Goal: Task Accomplishment & Management: Manage account settings

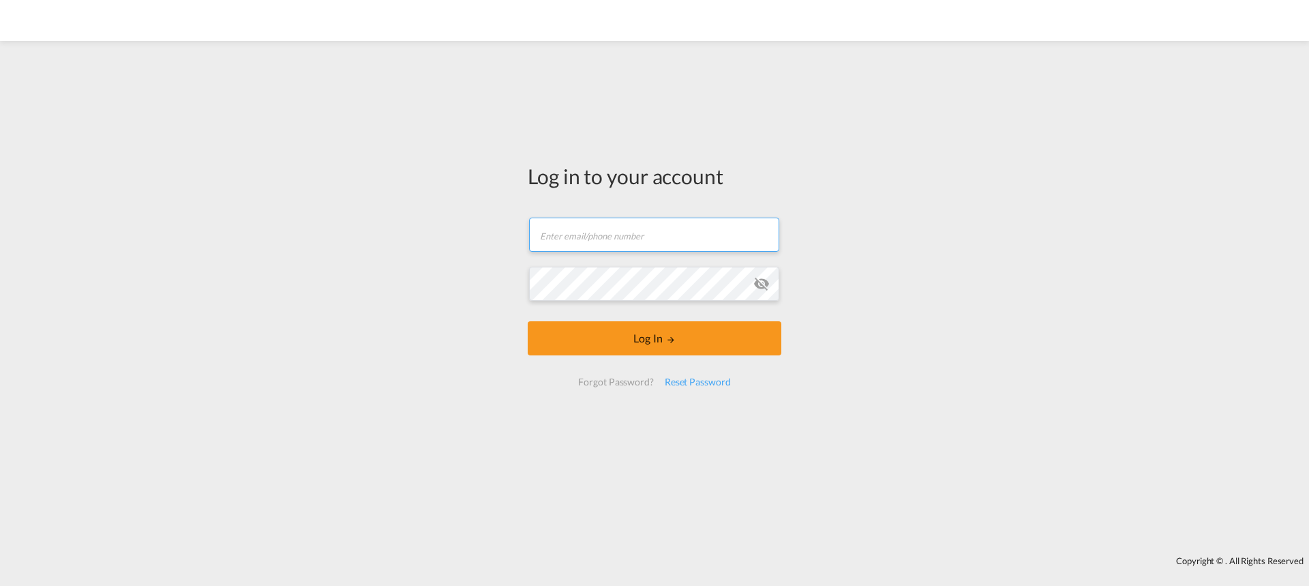
click at [601, 245] on input "text" at bounding box center [654, 234] width 250 height 34
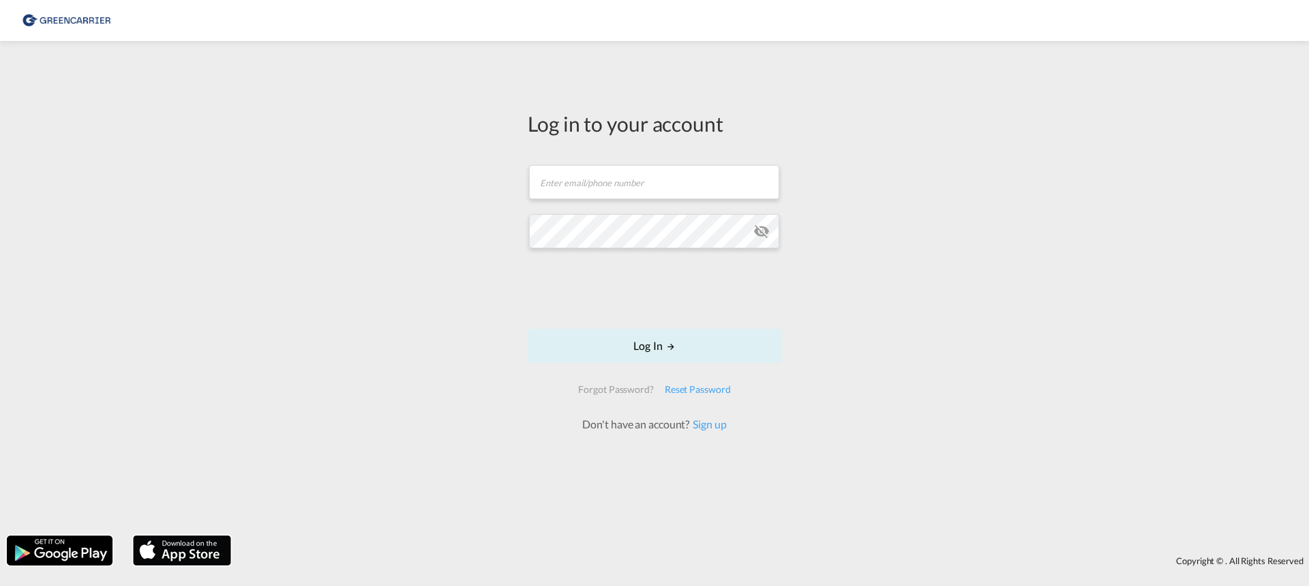
click at [406, 215] on div "Log in to your account Email field is required Password field is required Log I…" at bounding box center [654, 288] width 1309 height 481
click at [688, 174] on input "text" at bounding box center [654, 175] width 250 height 34
click at [565, 187] on input "text" at bounding box center [654, 175] width 250 height 34
click at [662, 198] on div "Email field is required" at bounding box center [654, 198] width 251 height 13
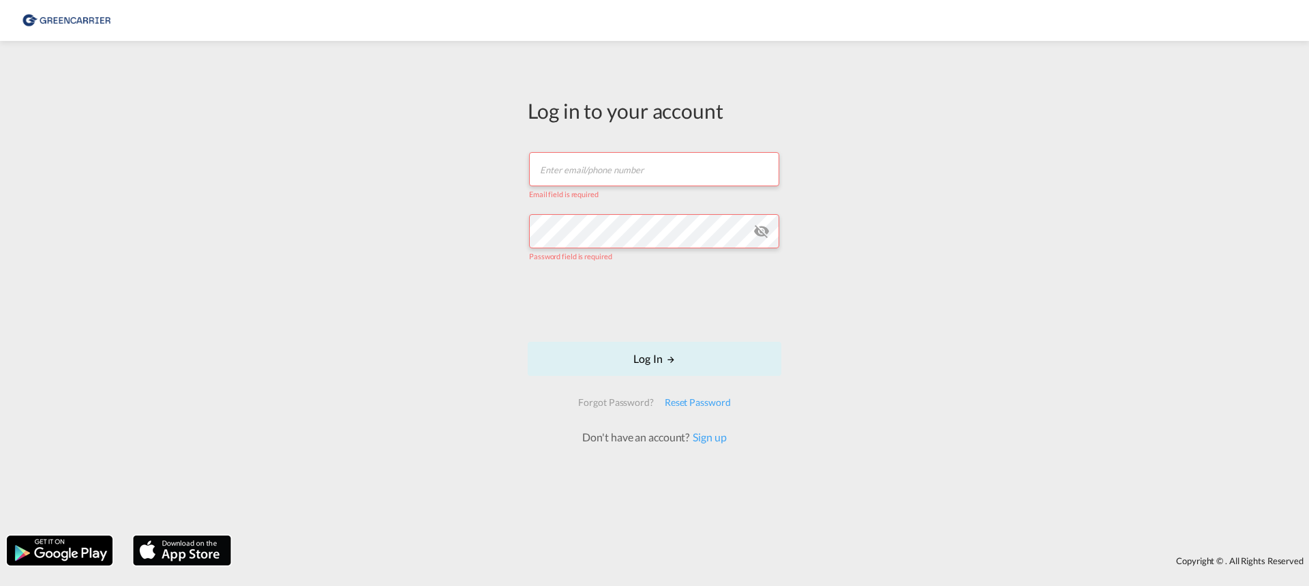
click at [633, 169] on input "text" at bounding box center [654, 169] width 250 height 34
click at [905, 179] on div "Log in to your account Email field is required Password field is required Log I…" at bounding box center [654, 288] width 1309 height 481
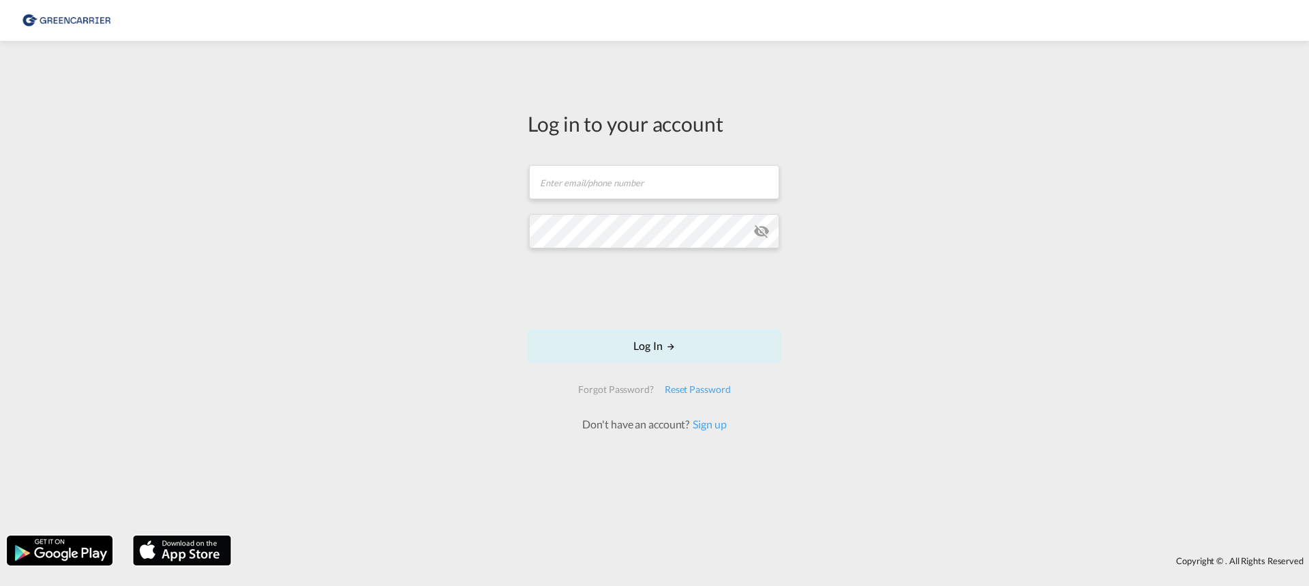
click at [440, 220] on div "Log in to your account Email field is required Password field is required Log I…" at bounding box center [654, 288] width 1309 height 481
click at [604, 192] on input "text" at bounding box center [654, 182] width 250 height 34
click at [642, 339] on button "Log In" at bounding box center [655, 346] width 254 height 34
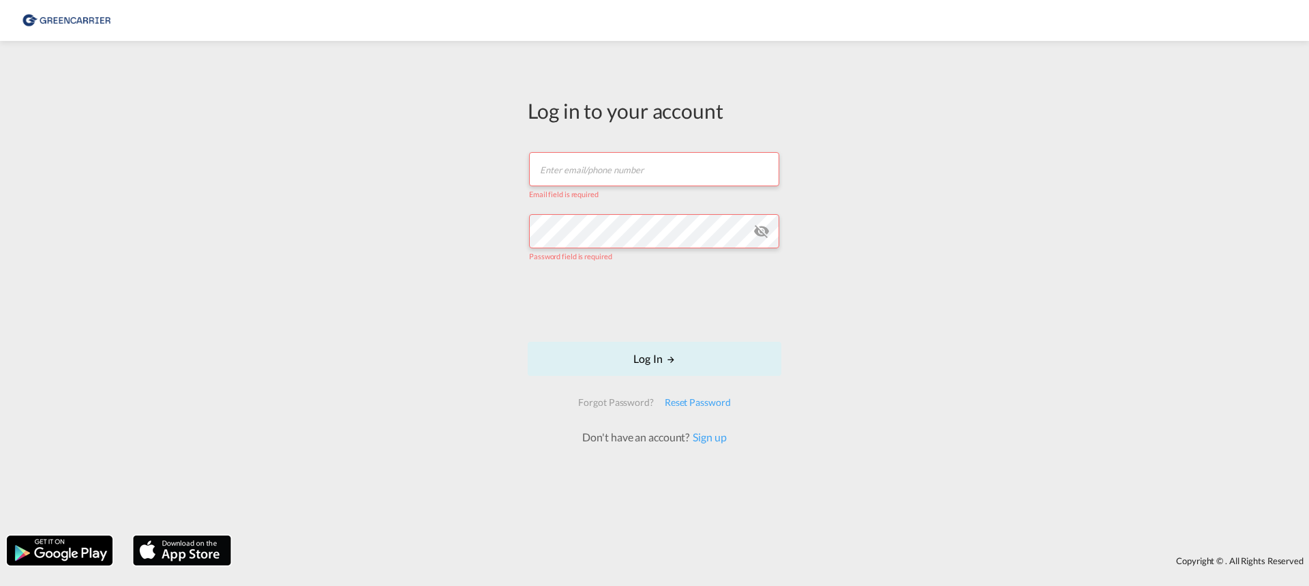
click at [610, 168] on input "text" at bounding box center [654, 169] width 250 height 34
click at [609, 174] on input "text" at bounding box center [654, 169] width 250 height 34
drag, startPoint x: 609, startPoint y: 174, endPoint x: 569, endPoint y: 147, distance: 48.6
click at [553, 153] on input "text" at bounding box center [654, 169] width 250 height 34
click at [1106, 67] on div "Log in to your account Email field is required Password field is required Log I…" at bounding box center [654, 288] width 1309 height 481
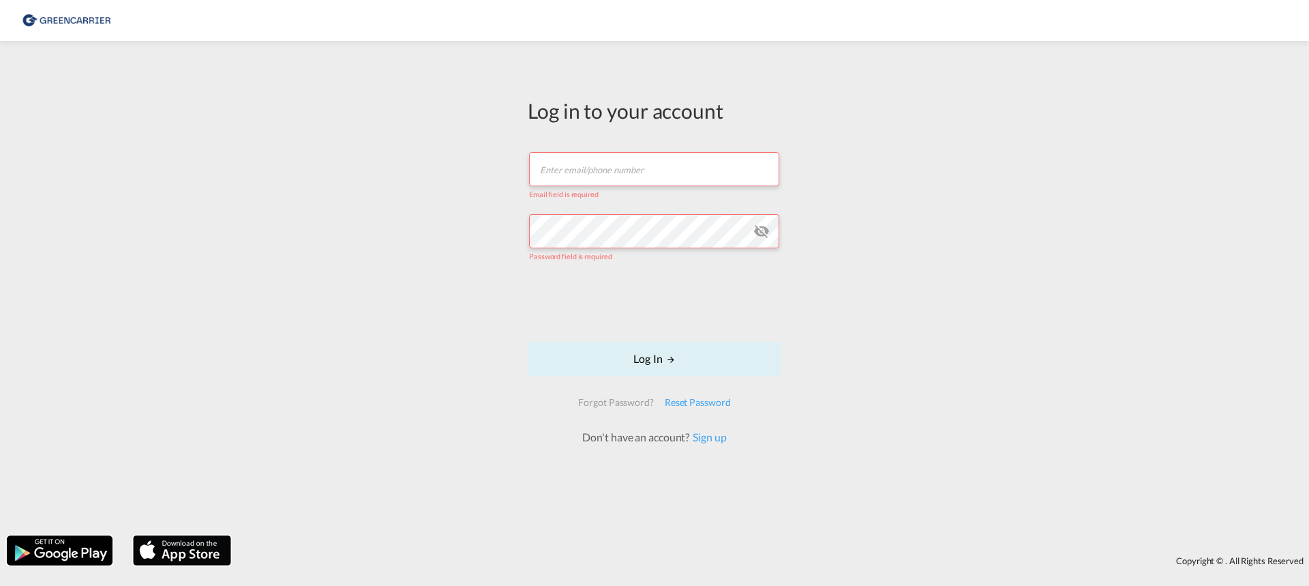
click at [607, 165] on input "text" at bounding box center [654, 169] width 250 height 34
click at [708, 436] on link "Sign up" at bounding box center [707, 436] width 37 height 13
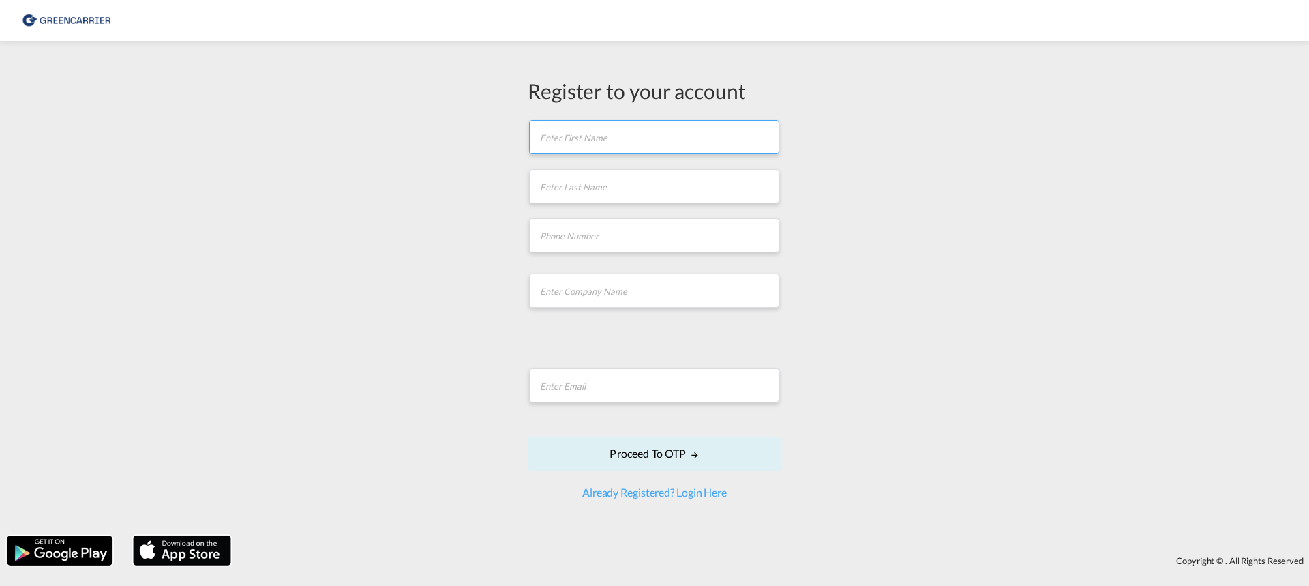
click at [579, 121] on input "text" at bounding box center [654, 137] width 250 height 34
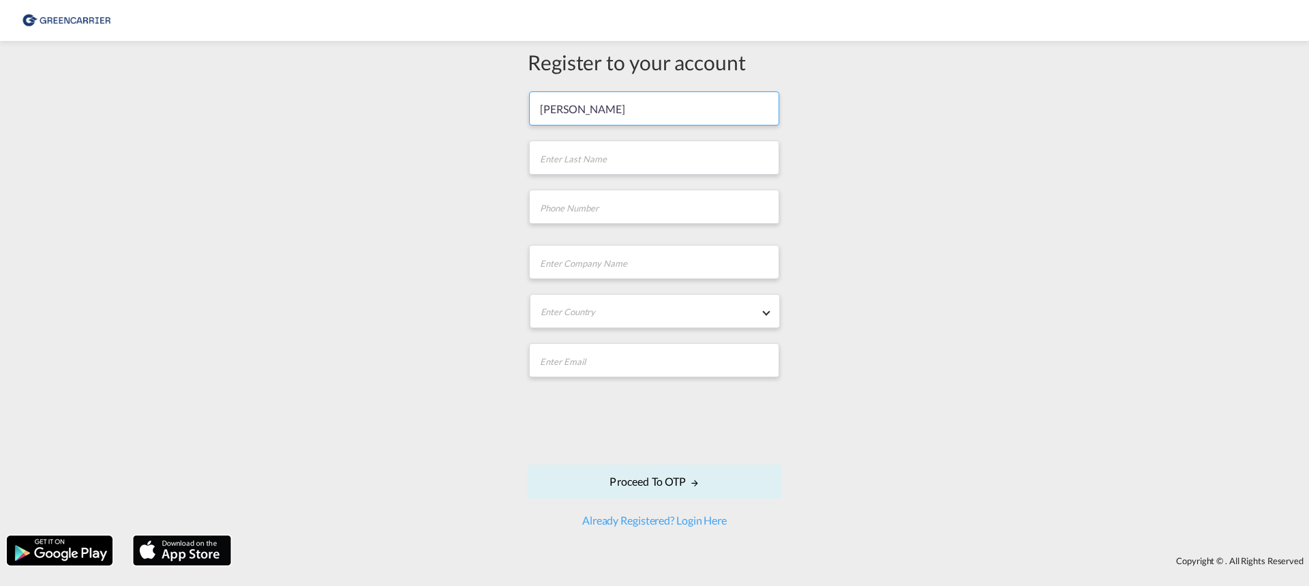
type input "Selin"
type input "Urak"
click at [644, 213] on input "tel" at bounding box center [654, 207] width 250 height 34
paste input "+49(0)40854068-189"
type input "+49(0)40854068-189"
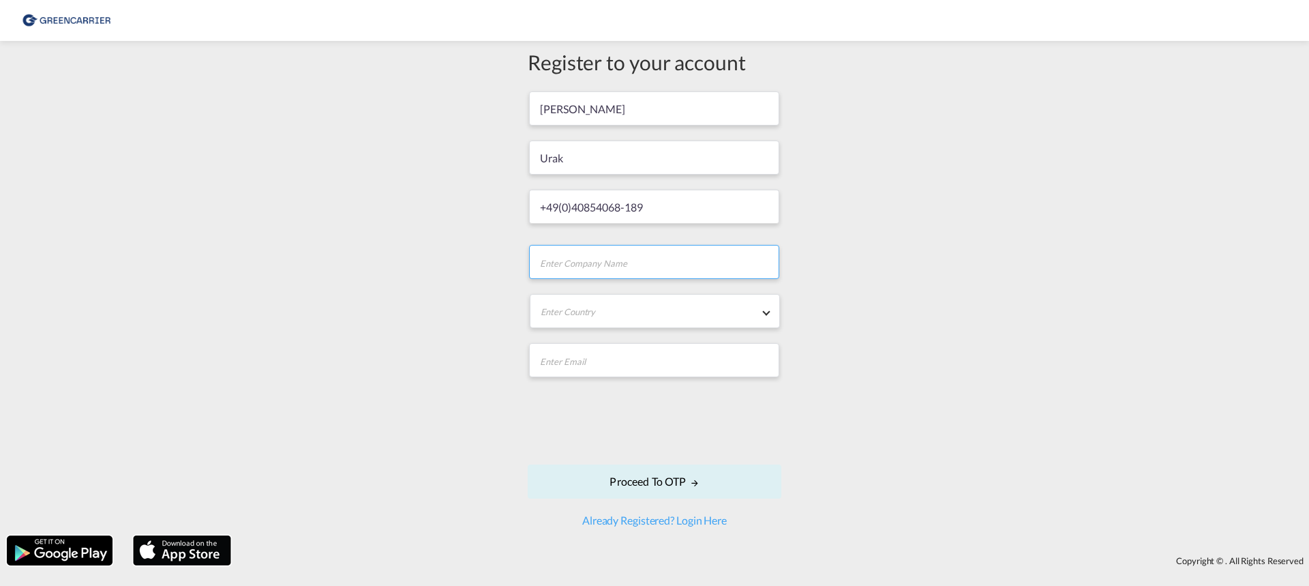
click at [609, 274] on input "text" at bounding box center [654, 262] width 250 height 34
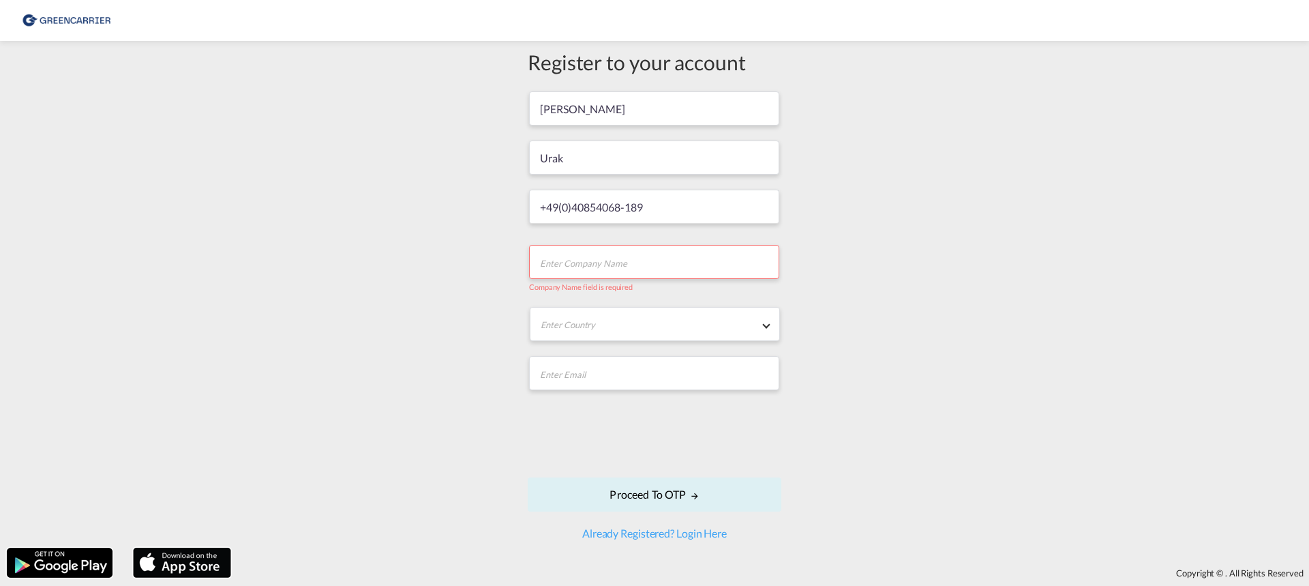
click at [567, 273] on input "text" at bounding box center [654, 262] width 250 height 34
paste input "Gateway Cargo Systems GmbH"
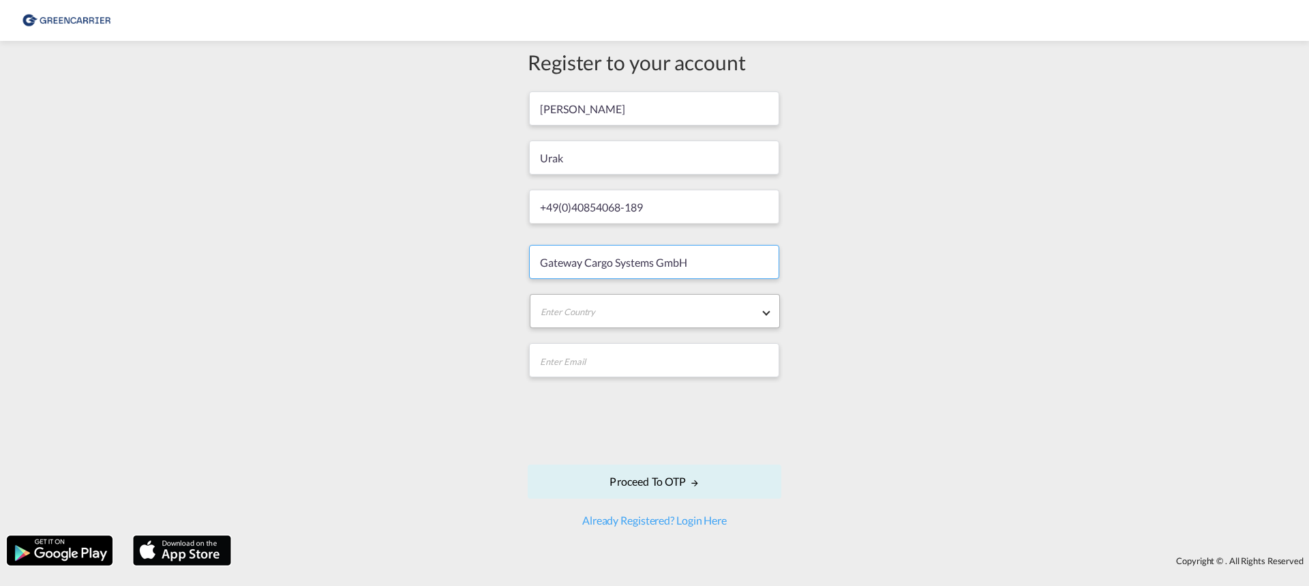
type input "Gateway Cargo Systems GmbH"
click at [564, 320] on md-select "Enter Country Afghanistan Albania Algeria American Samoa Andorra Angola Anguill…" at bounding box center [655, 311] width 250 height 34
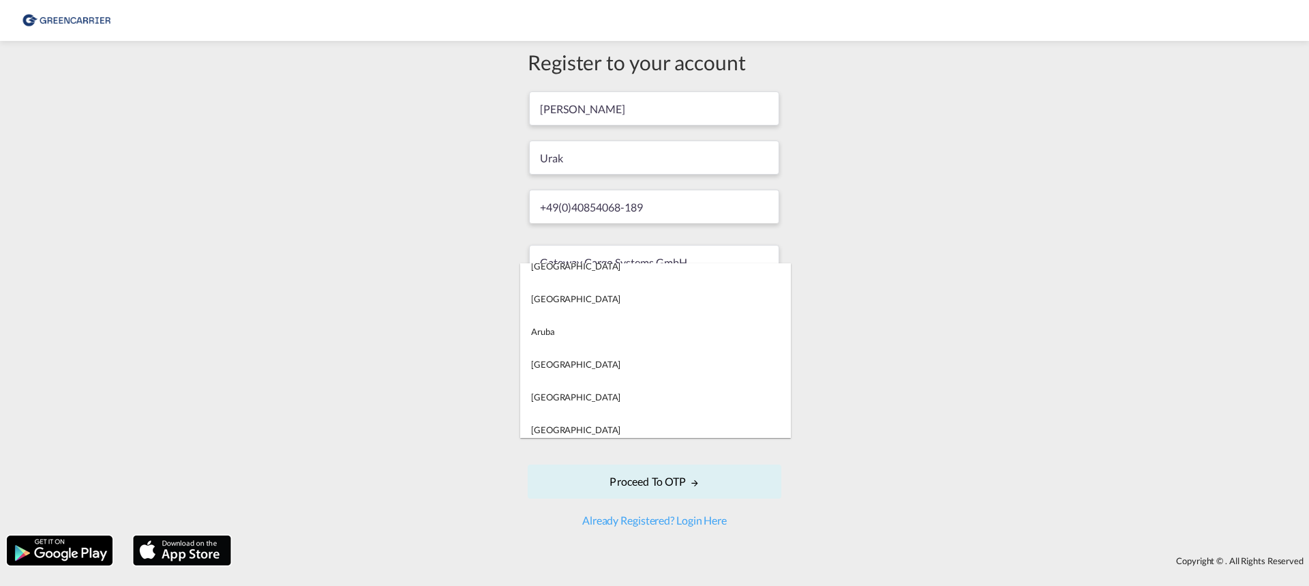
type md-option "Afghanistan"
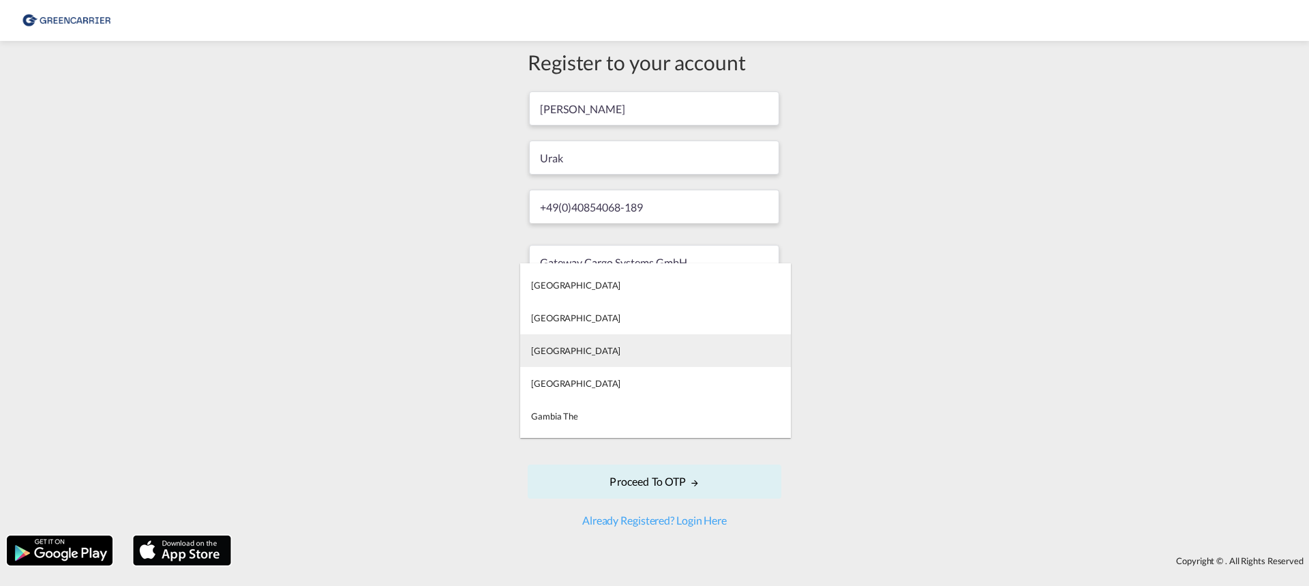
type md-option "Gabon"
type md-option "East Timor"
type md-option "Eritrea"
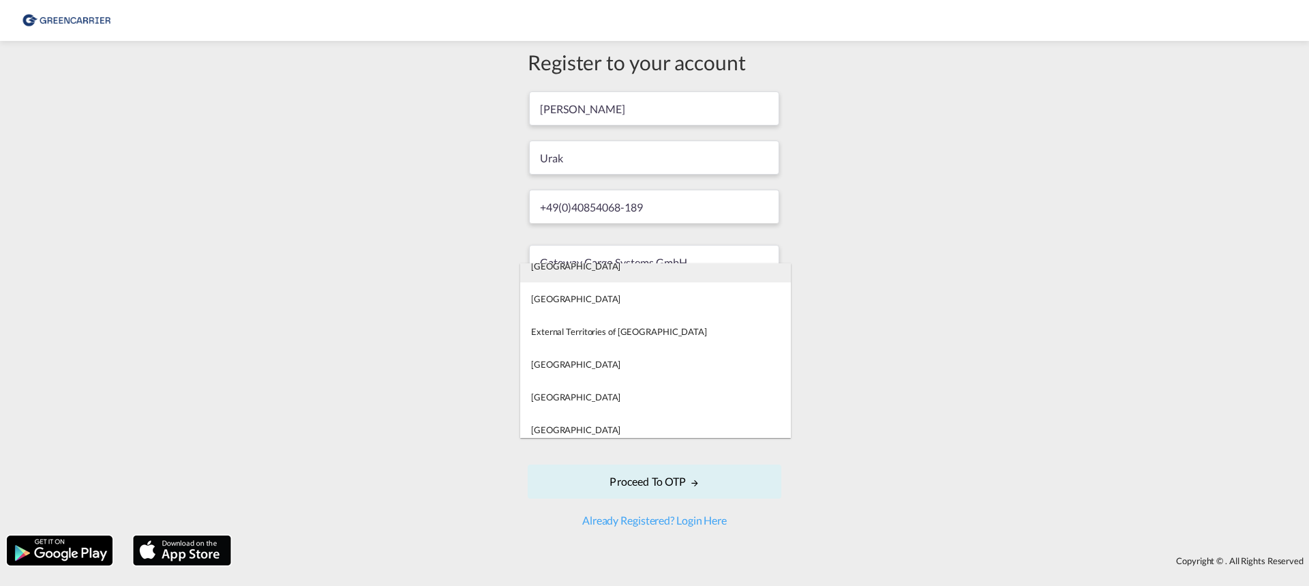
scroll to position [2356, 0]
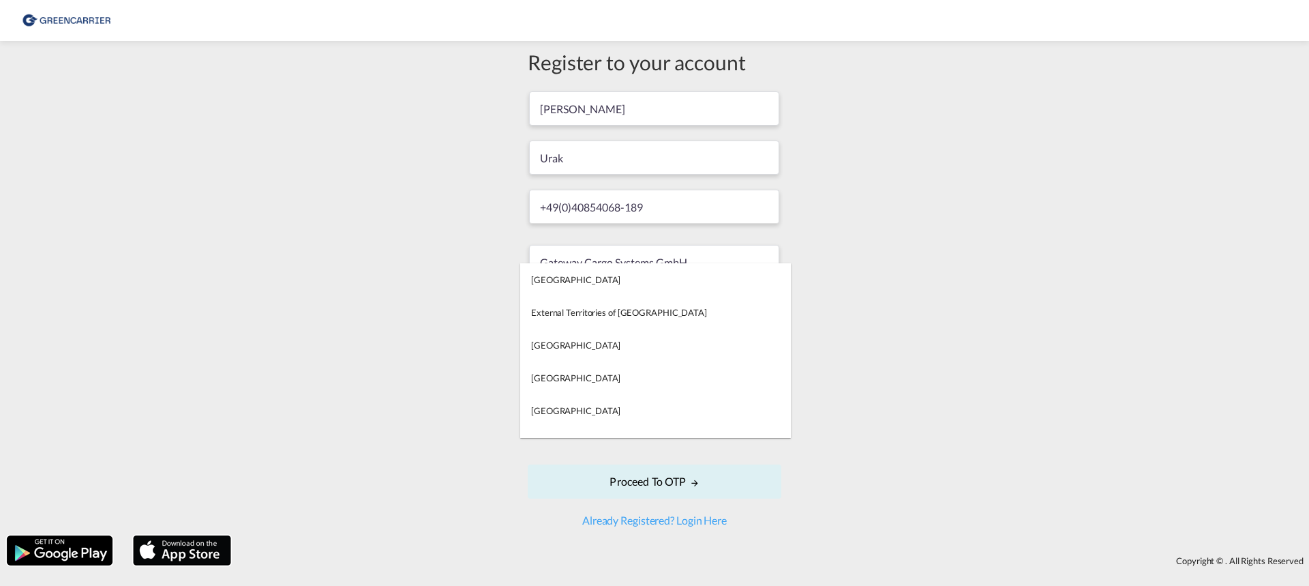
click at [929, 331] on md-backdrop at bounding box center [654, 293] width 1309 height 586
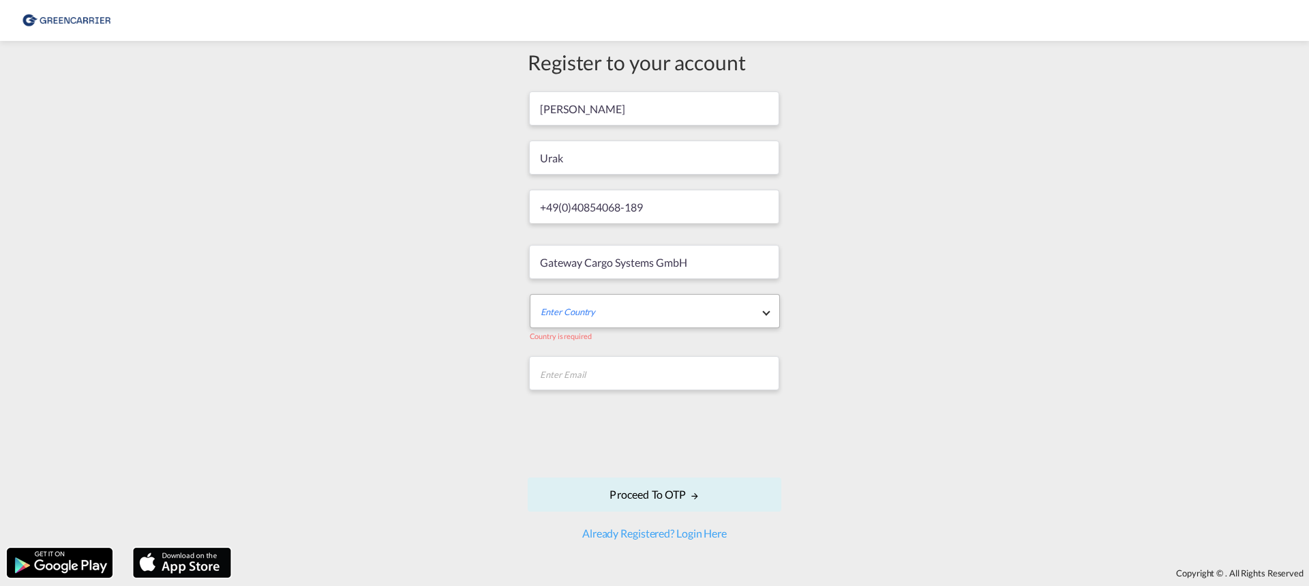
click at [623, 314] on md-select "Enter Country" at bounding box center [655, 311] width 250 height 34
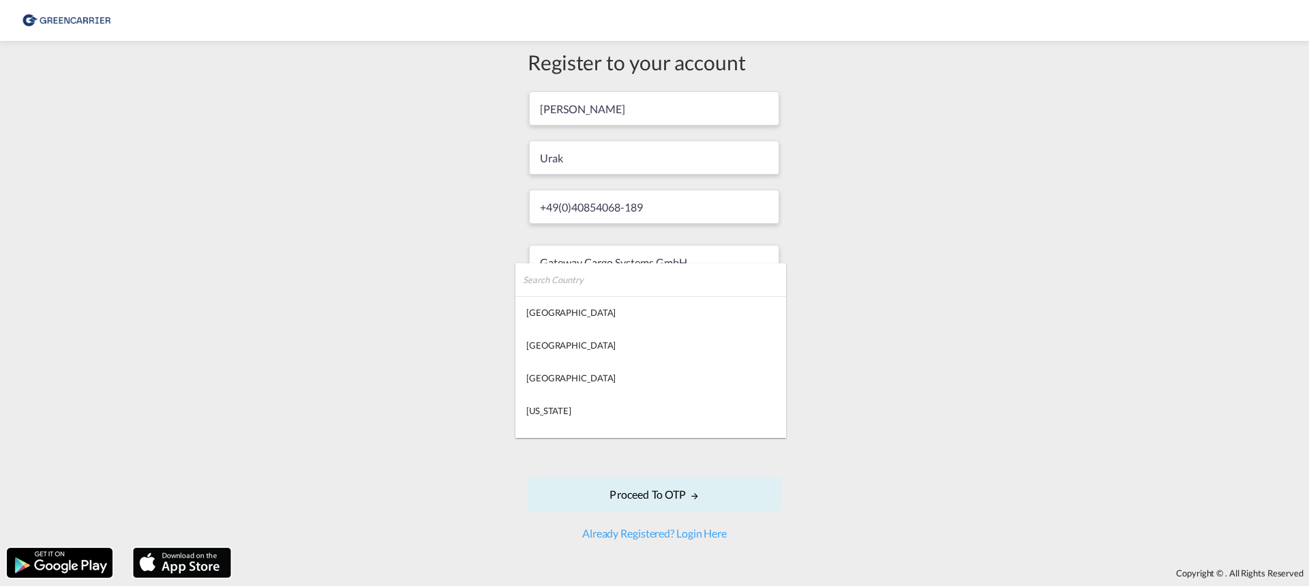
type md-option "Afghanistan"
type md-option "Democratic Republic of the Congo"
click at [915, 372] on md-backdrop at bounding box center [654, 293] width 1309 height 586
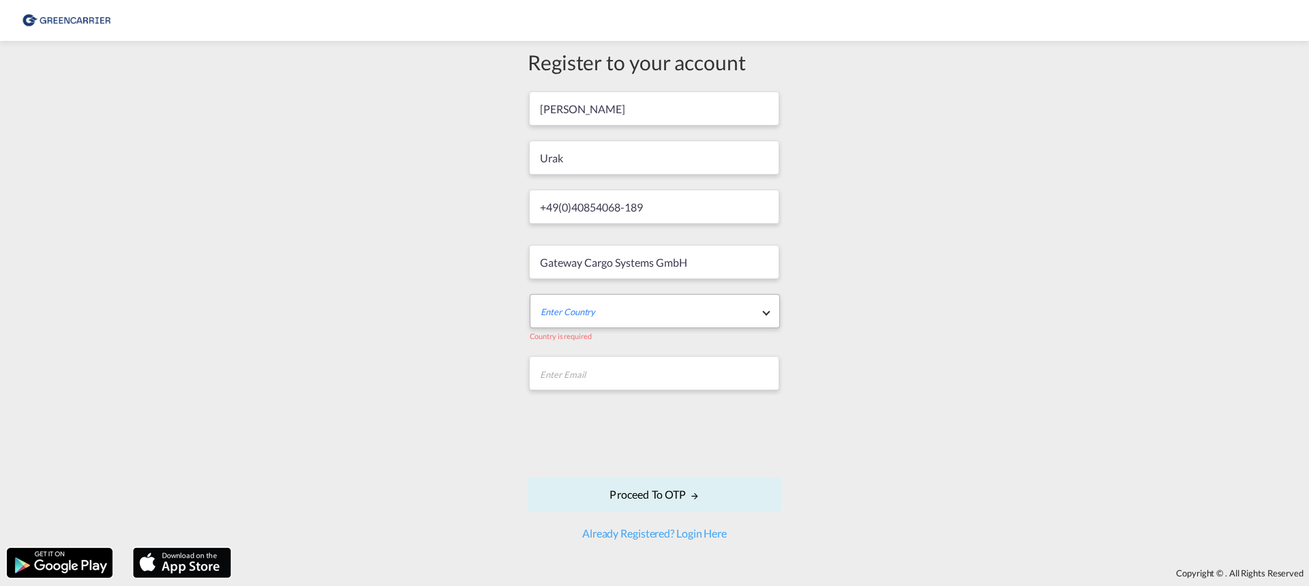
click at [637, 305] on md-select "Enter Country" at bounding box center [655, 311] width 250 height 34
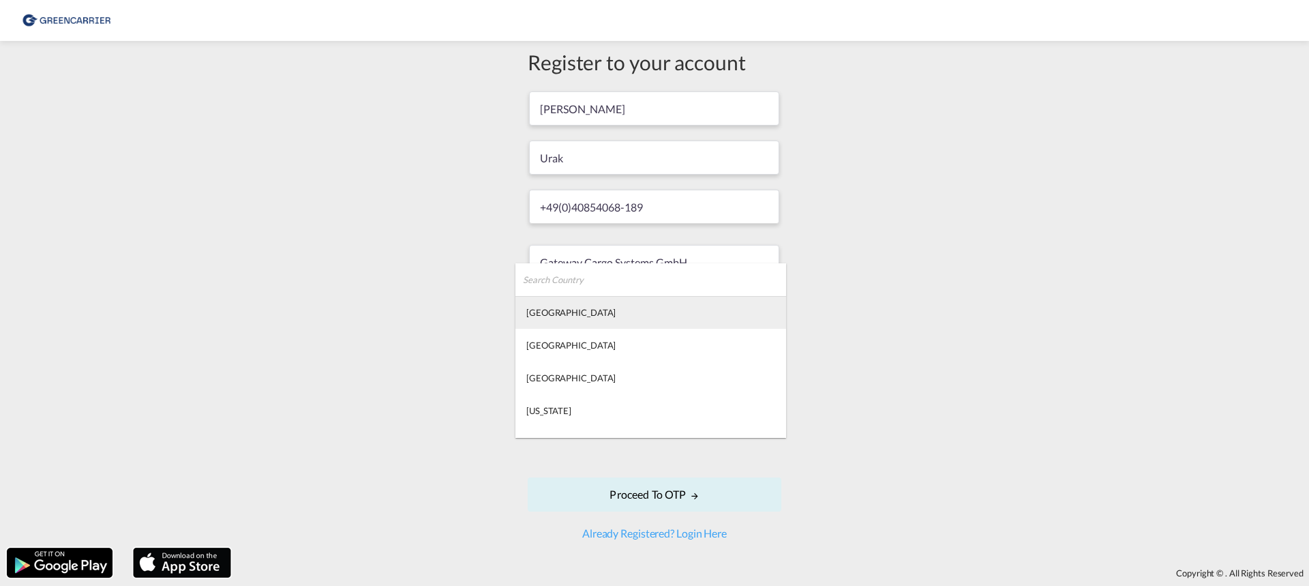
type md-option "Afghanistan"
type md-option "Gabon"
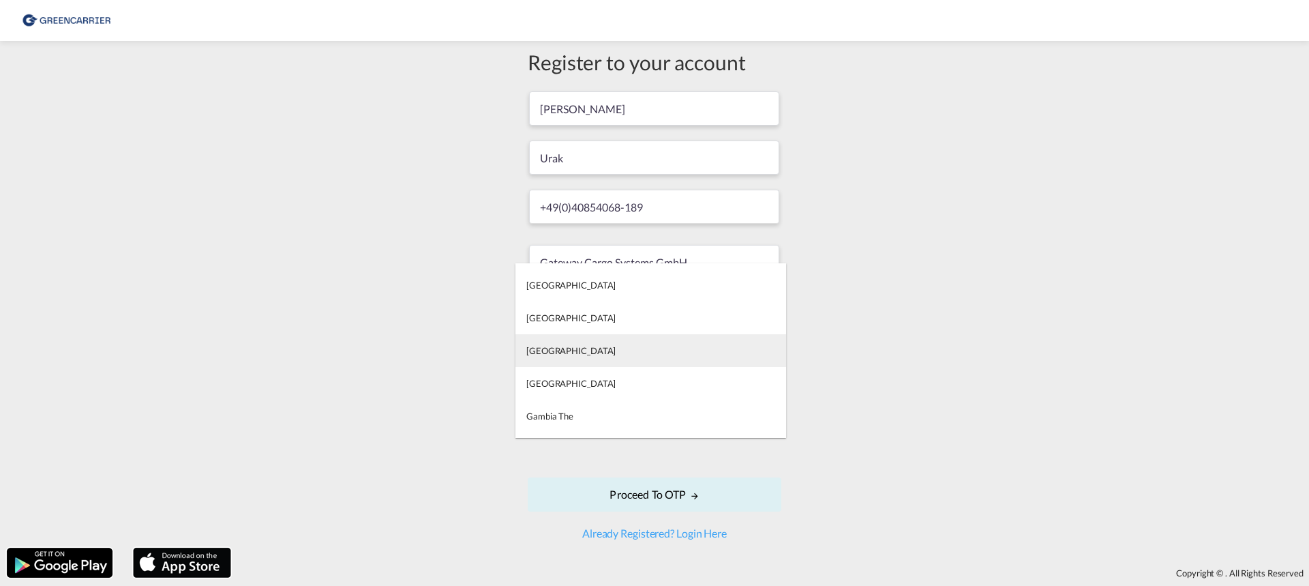
scroll to position [2680, 0]
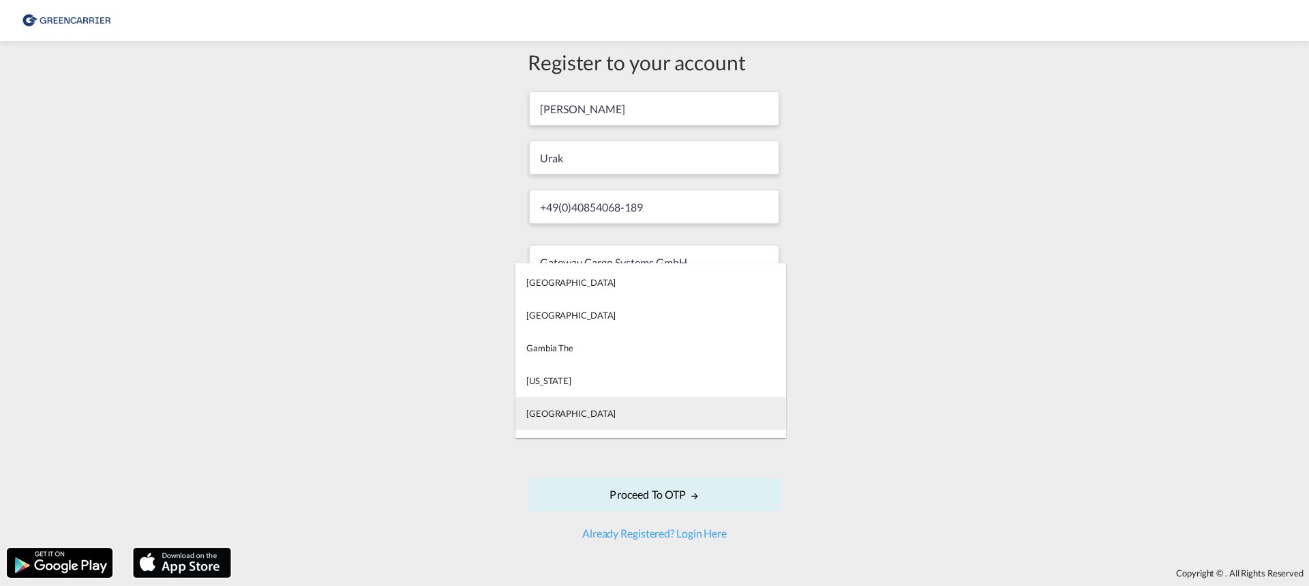
click at [580, 406] on md-option "Germany" at bounding box center [650, 413] width 271 height 33
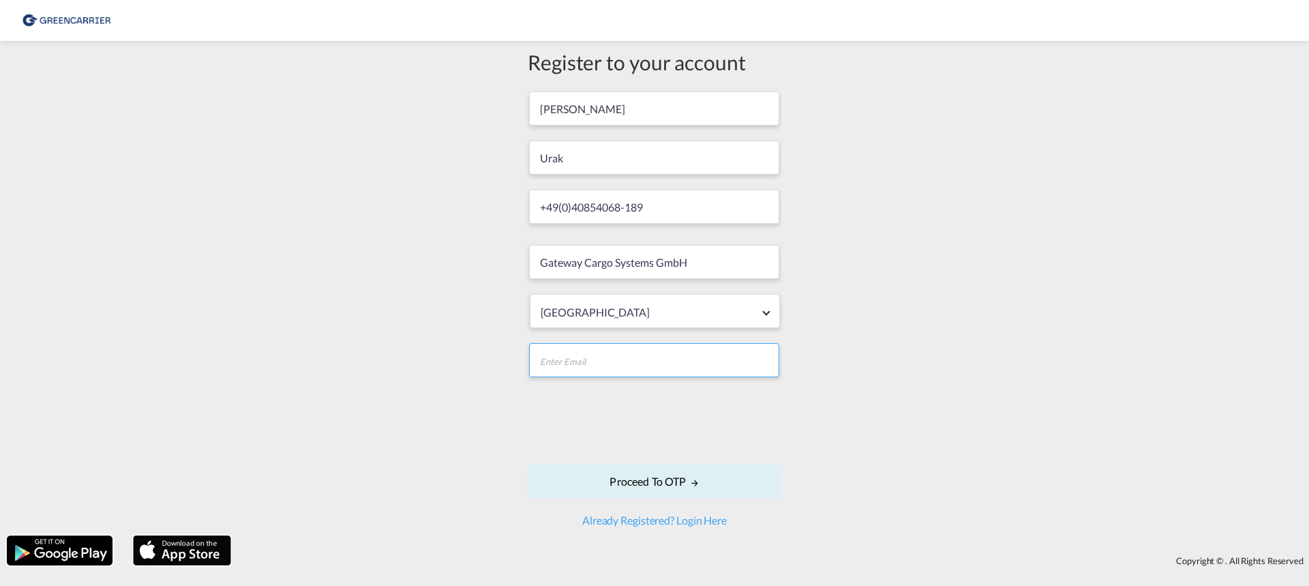
click at [644, 357] on input "email" at bounding box center [654, 360] width 250 height 34
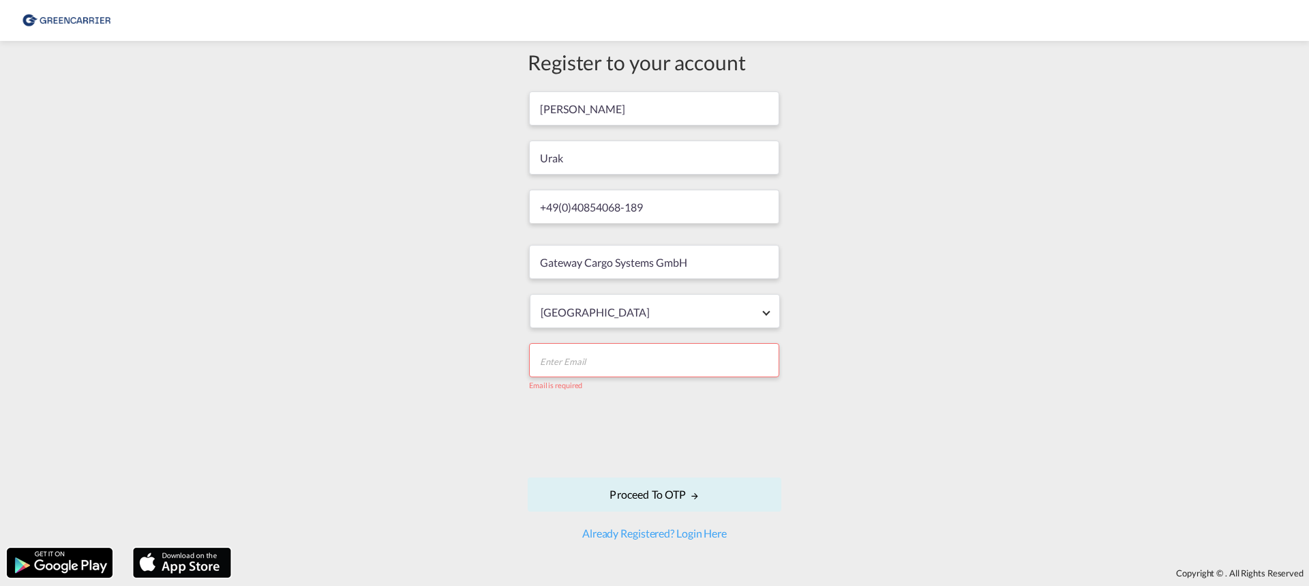
click at [721, 355] on input "email" at bounding box center [654, 360] width 250 height 34
paste input "Gateway Cargo Systems GmbH"
click at [697, 361] on input "Gateway Cargo Systems GmbH" at bounding box center [654, 360] width 250 height 34
click at [717, 359] on input "Gateway Cargo Systems GmbH" at bounding box center [654, 360] width 250 height 34
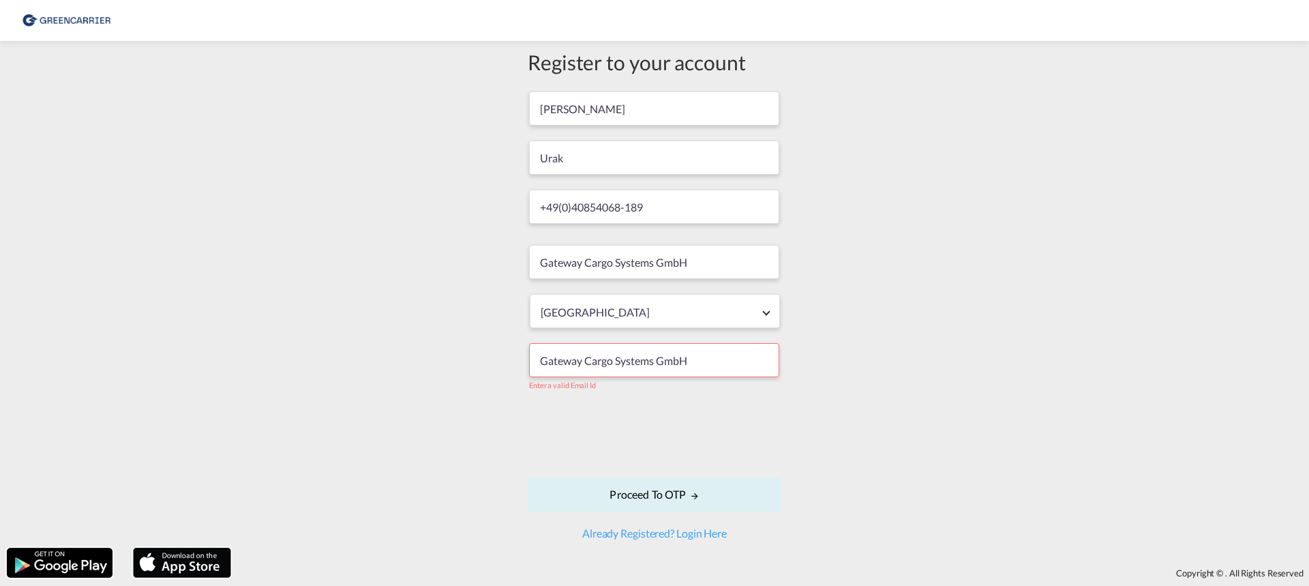
click at [717, 359] on input "Gateway Cargo Systems GmbH" at bounding box center [654, 360] width 250 height 34
paste input "[PERSON_NAME][EMAIL_ADDRESS][DOMAIN_NAME]"
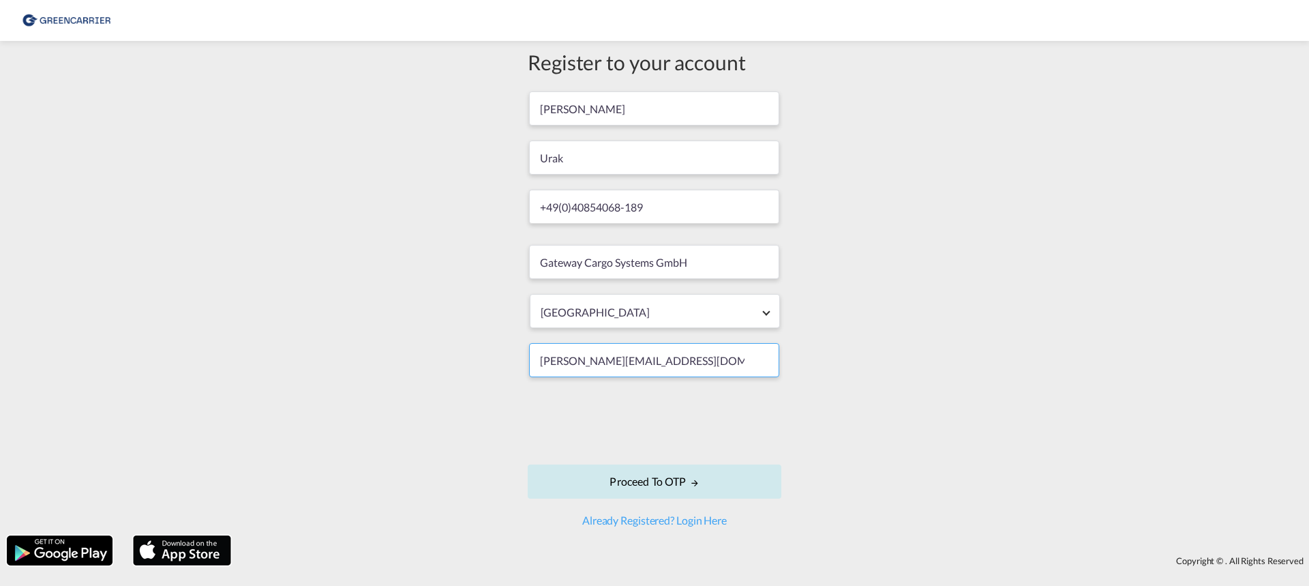
type input "[PERSON_NAME][EMAIL_ADDRESS][DOMAIN_NAME]"
click at [695, 487] on md-icon "icon-arrow-right" at bounding box center [695, 483] width 10 height 10
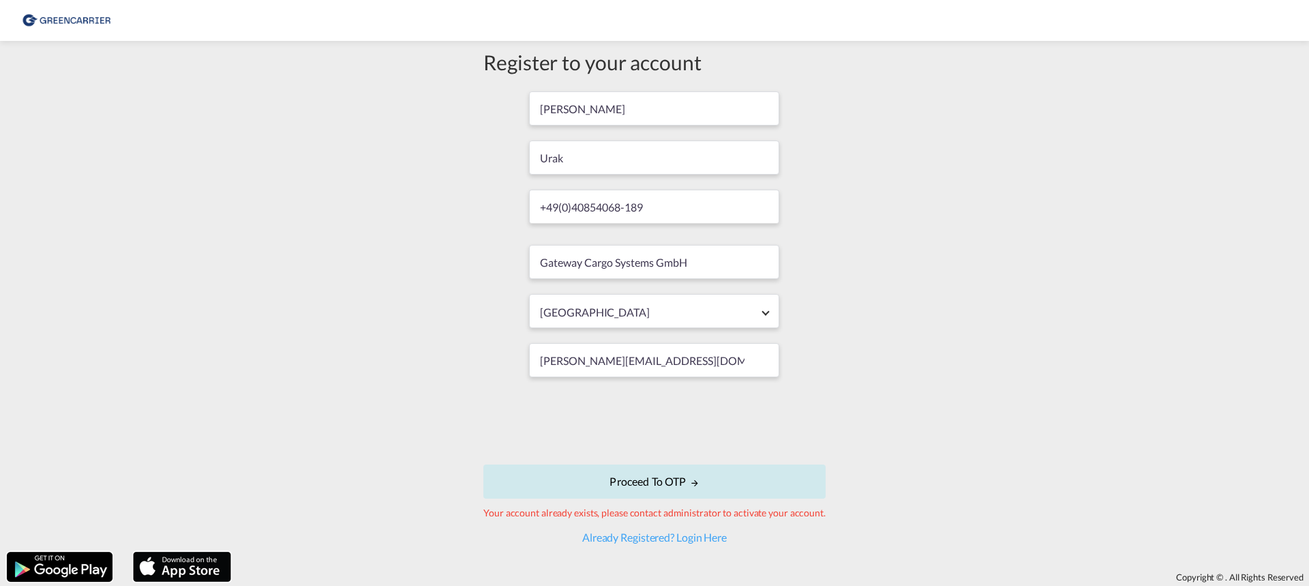
click at [731, 479] on button "Proceed to OTP" at bounding box center [654, 481] width 342 height 34
click at [633, 477] on button "Proceed to OTP" at bounding box center [654, 481] width 342 height 34
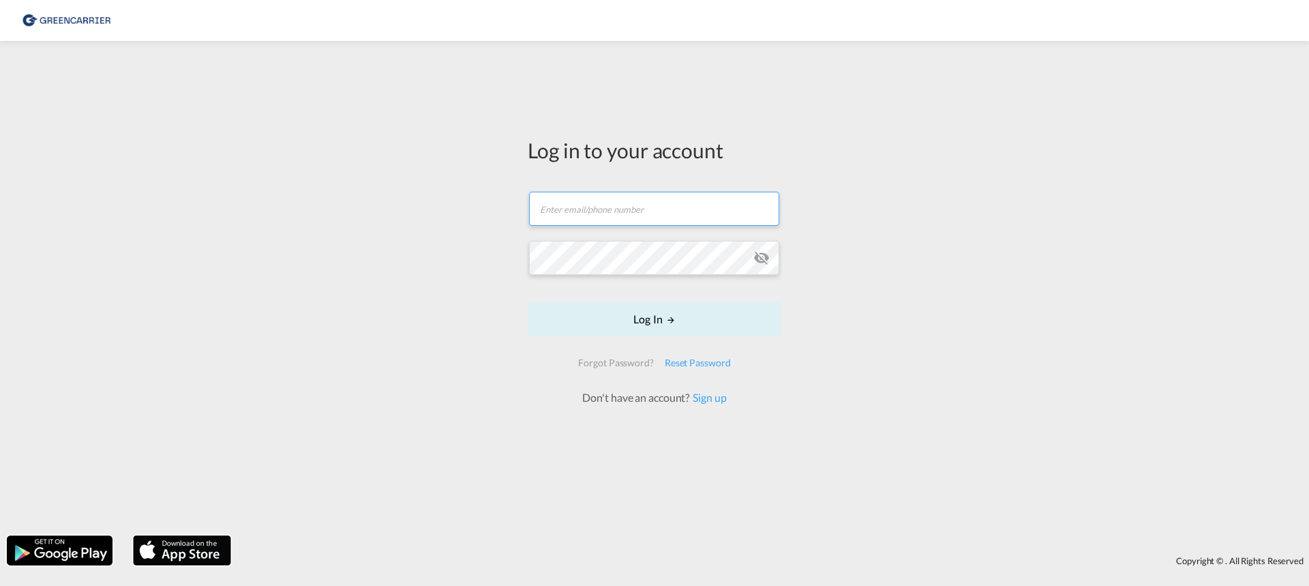
drag, startPoint x: 590, startPoint y: 196, endPoint x: 594, endPoint y: 209, distance: 13.2
click at [591, 196] on input "text" at bounding box center [654, 209] width 250 height 34
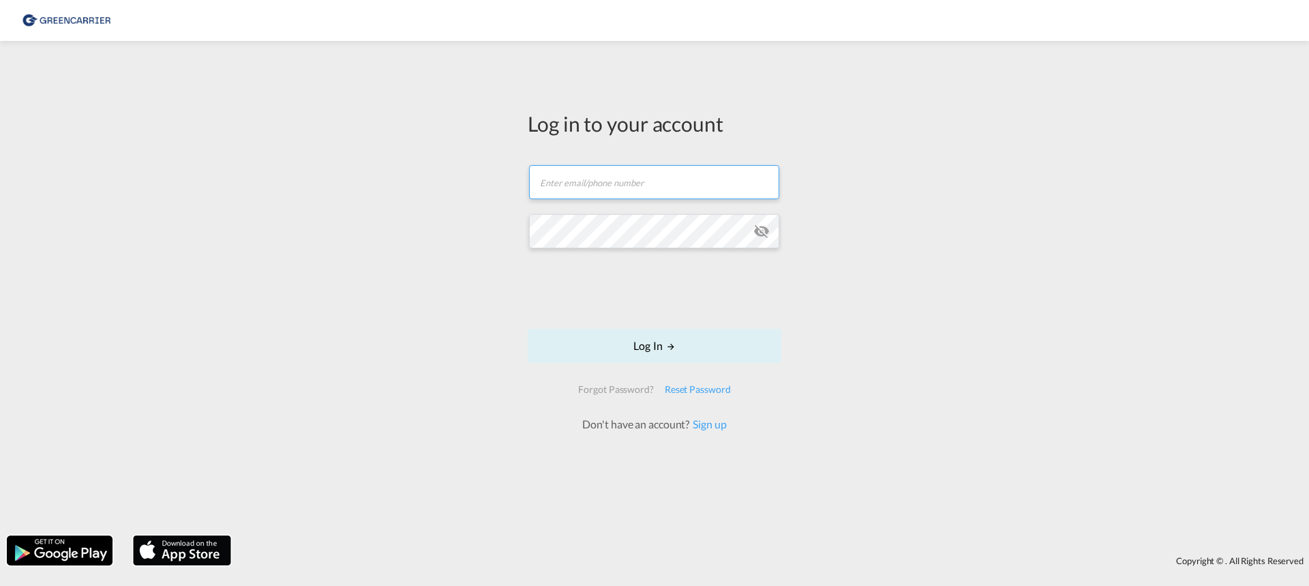
paste input "[PERSON_NAME][EMAIL_ADDRESS][DOMAIN_NAME]"
type input "[PERSON_NAME][EMAIL_ADDRESS][DOMAIN_NAME]"
click at [756, 234] on md-icon "icon-eye-off" at bounding box center [761, 231] width 16 height 16
click at [697, 348] on button "Log In" at bounding box center [655, 346] width 254 height 34
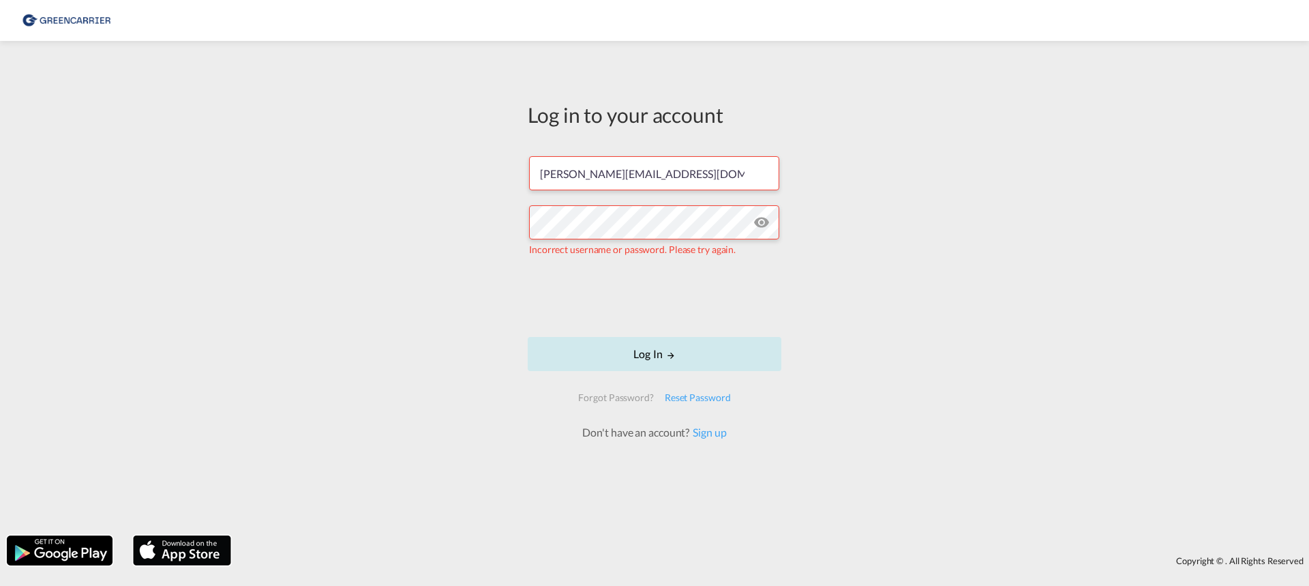
click at [646, 354] on button "Log In" at bounding box center [655, 354] width 254 height 34
click at [661, 356] on button "Log In" at bounding box center [655, 354] width 254 height 34
click at [759, 220] on md-icon "icon-eye-off" at bounding box center [761, 222] width 16 height 16
click at [699, 176] on input "[PERSON_NAME][EMAIL_ADDRESS][DOMAIN_NAME]" at bounding box center [654, 173] width 250 height 34
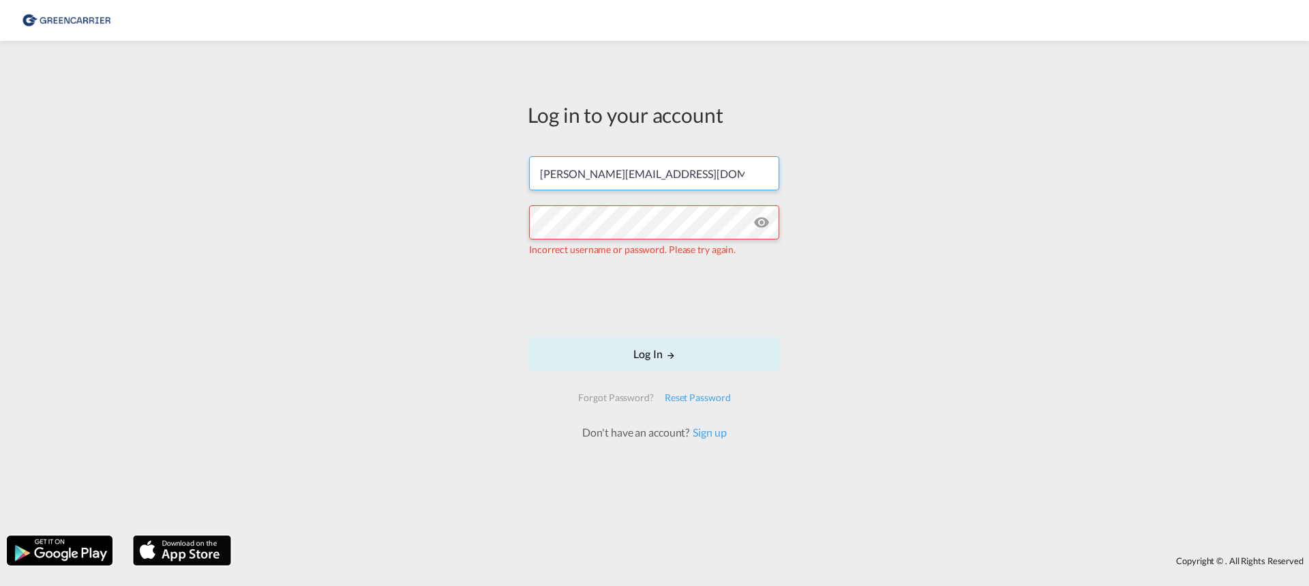
click at [699, 176] on input "[PERSON_NAME][EMAIL_ADDRESS][DOMAIN_NAME]" at bounding box center [654, 173] width 250 height 34
click at [646, 352] on button "Log In" at bounding box center [655, 354] width 254 height 34
click at [708, 59] on div "Log in to your account surak@gatewaycargo.de Incorrect username or password. Pl…" at bounding box center [654, 270] width 274 height 445
drag, startPoint x: 540, startPoint y: 102, endPoint x: 557, endPoint y: 114, distance: 21.0
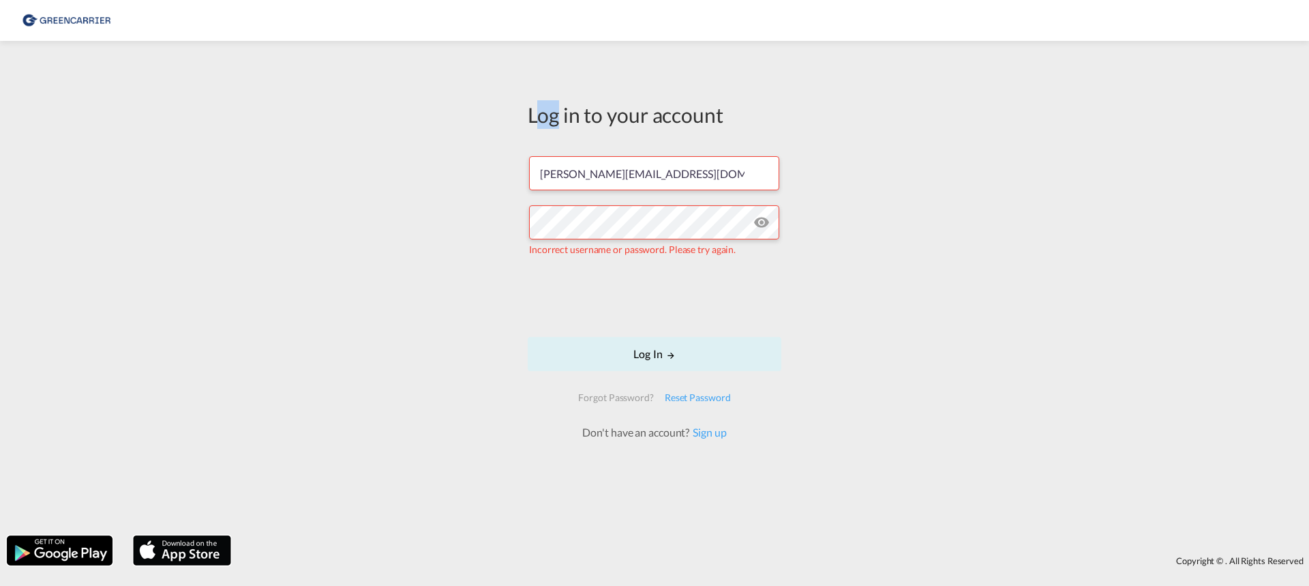
click at [557, 114] on div "Log in to your account" at bounding box center [655, 114] width 254 height 29
click at [564, 106] on div "Log in to your account" at bounding box center [655, 114] width 254 height 29
drag, startPoint x: 543, startPoint y: 110, endPoint x: 700, endPoint y: 119, distance: 157.0
click at [649, 114] on div "Log in to your account" at bounding box center [655, 114] width 254 height 29
click at [738, 124] on div "Log in to your account" at bounding box center [655, 114] width 254 height 29
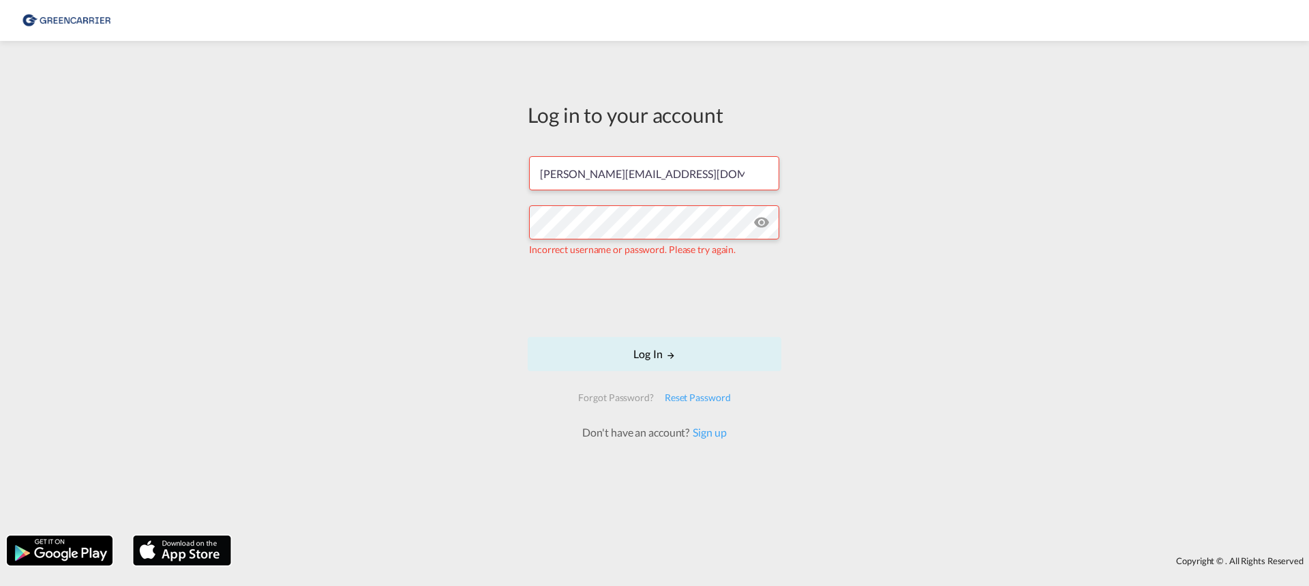
click at [694, 399] on div "Reset Password" at bounding box center [697, 397] width 77 height 25
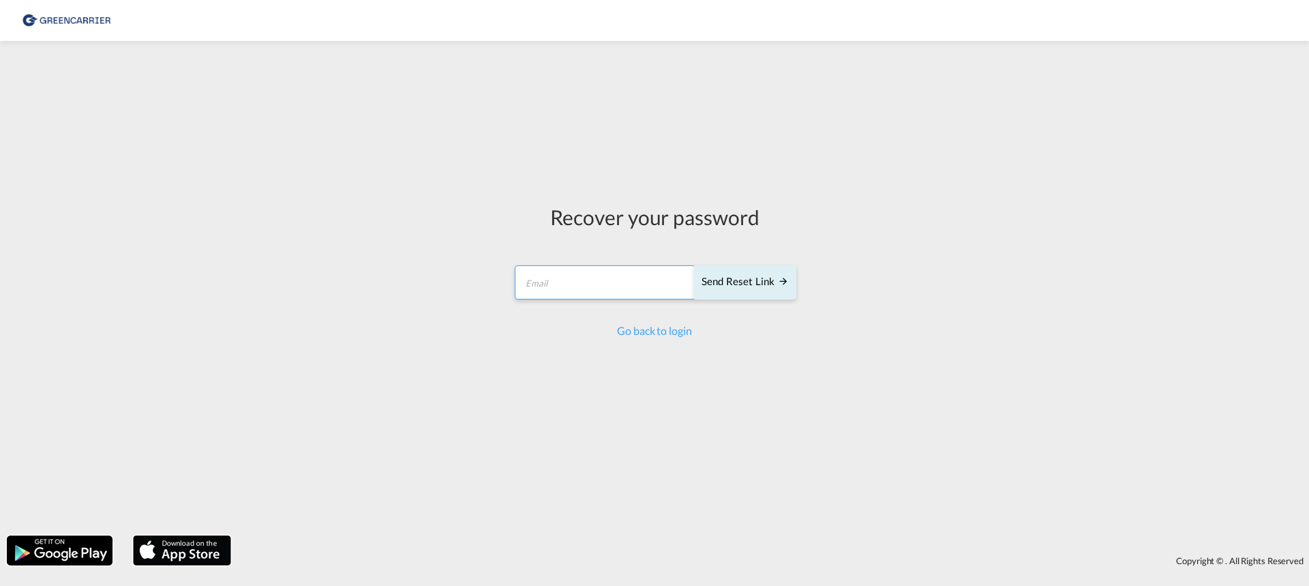
click at [607, 290] on input "email" at bounding box center [605, 282] width 181 height 34
type input "[PERSON_NAME][EMAIL_ADDRESS][DOMAIN_NAME]"
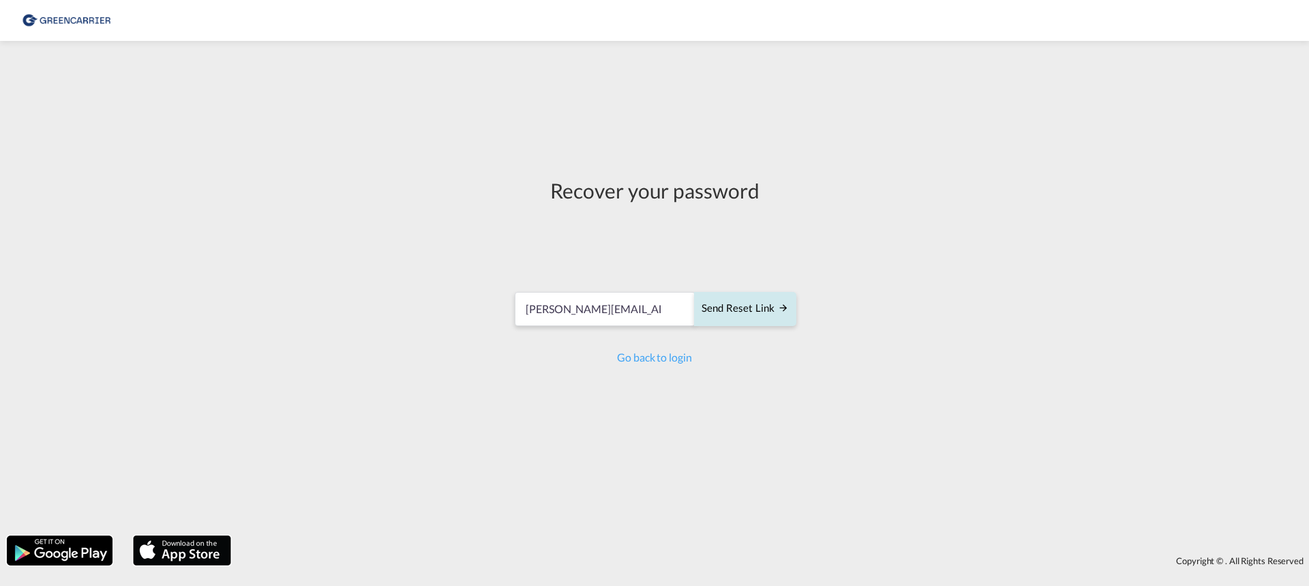
click at [733, 292] on button "Send reset link" at bounding box center [745, 309] width 102 height 34
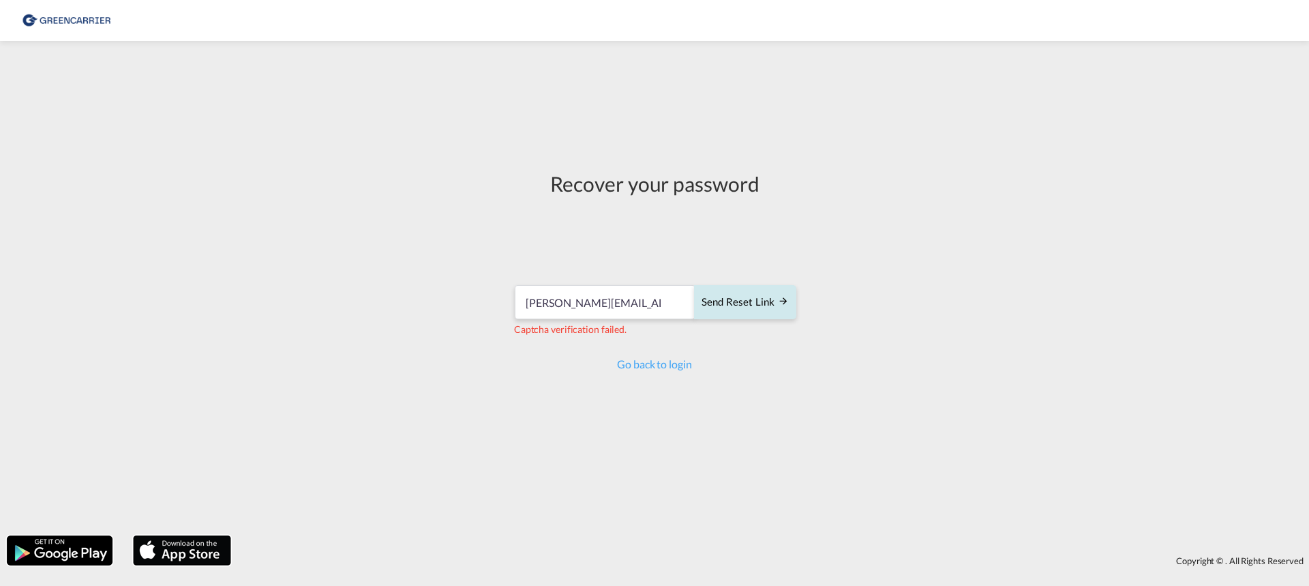
click at [716, 309] on div "Send reset link" at bounding box center [744, 302] width 87 height 16
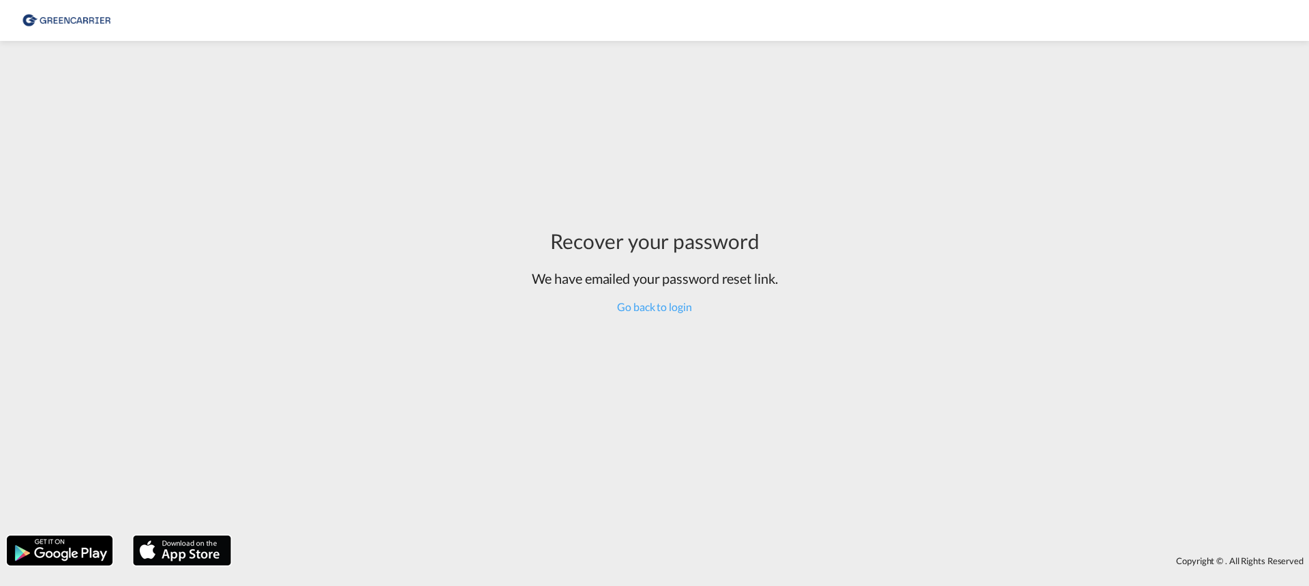
drag, startPoint x: 678, startPoint y: 310, endPoint x: 682, endPoint y: 321, distance: 11.6
click at [683, 319] on div "Recover your password We have emailed your password reset link. Go back to login" at bounding box center [654, 270] width 267 height 445
click at [664, 308] on link "Go back to login" at bounding box center [654, 306] width 74 height 13
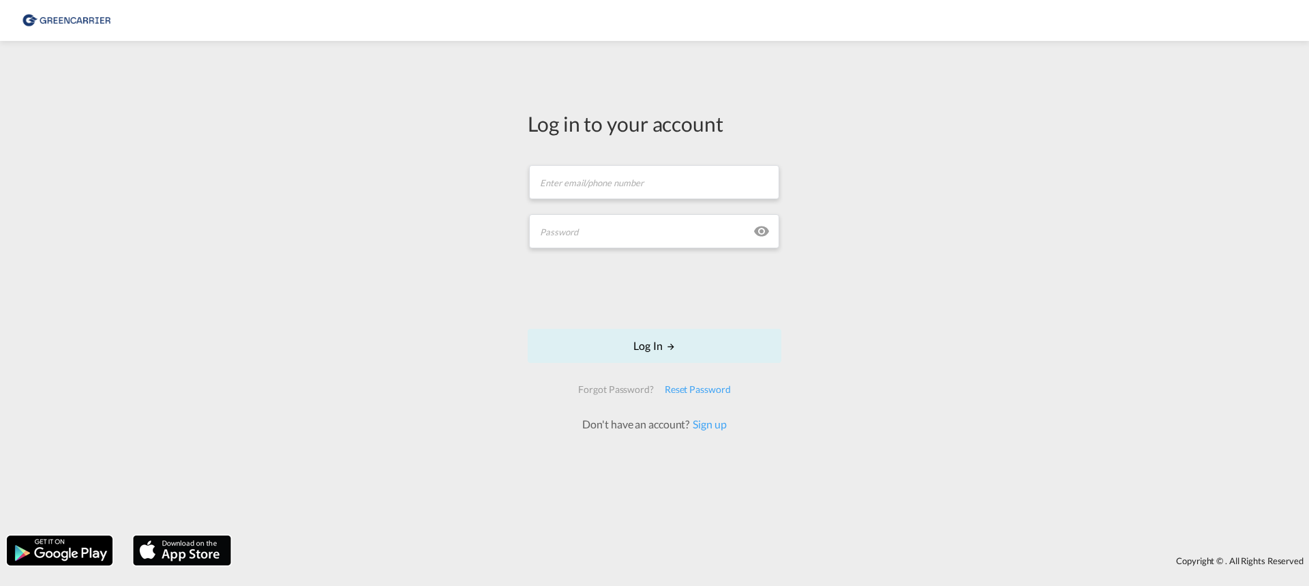
click at [1220, 298] on div "Log in to your account Email field is required Password field is required Log I…" at bounding box center [654, 288] width 1309 height 481
click at [1155, 252] on div "Log in to your account Email field is required Password field is required Log I…" at bounding box center [654, 288] width 1309 height 481
click at [1230, 97] on div "Log in to your account Email field is required Password field is required Log I…" at bounding box center [654, 288] width 1309 height 481
click at [668, 182] on input "text" at bounding box center [654, 182] width 250 height 34
type input "[PERSON_NAME][EMAIL_ADDRESS][DOMAIN_NAME]"
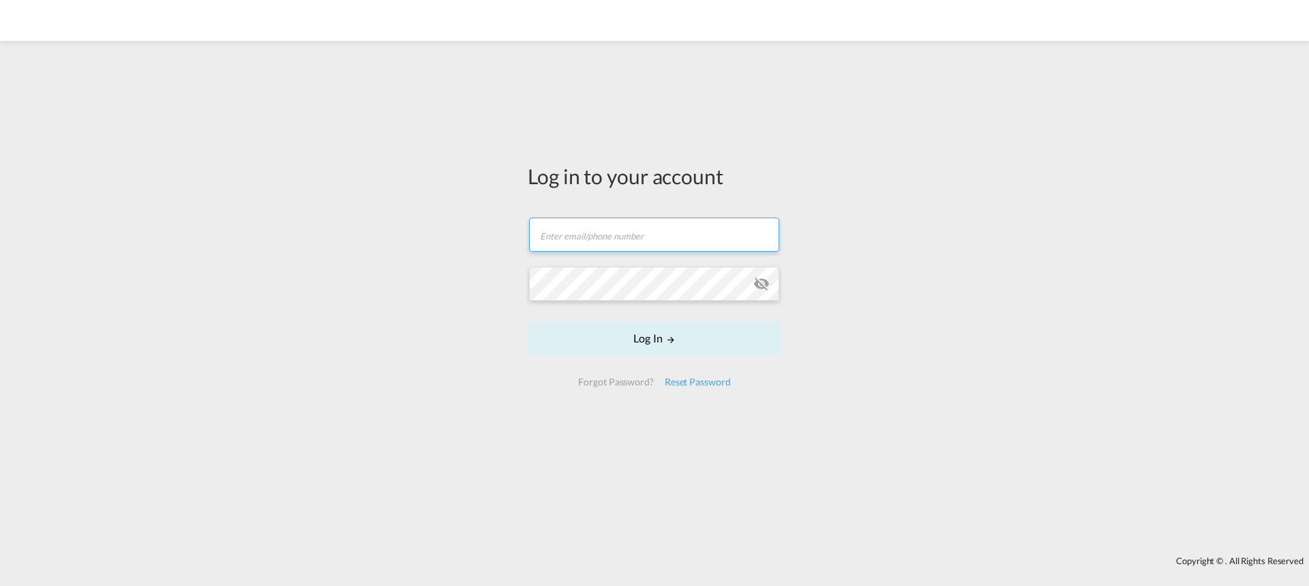
click at [681, 232] on input "text" at bounding box center [654, 234] width 250 height 34
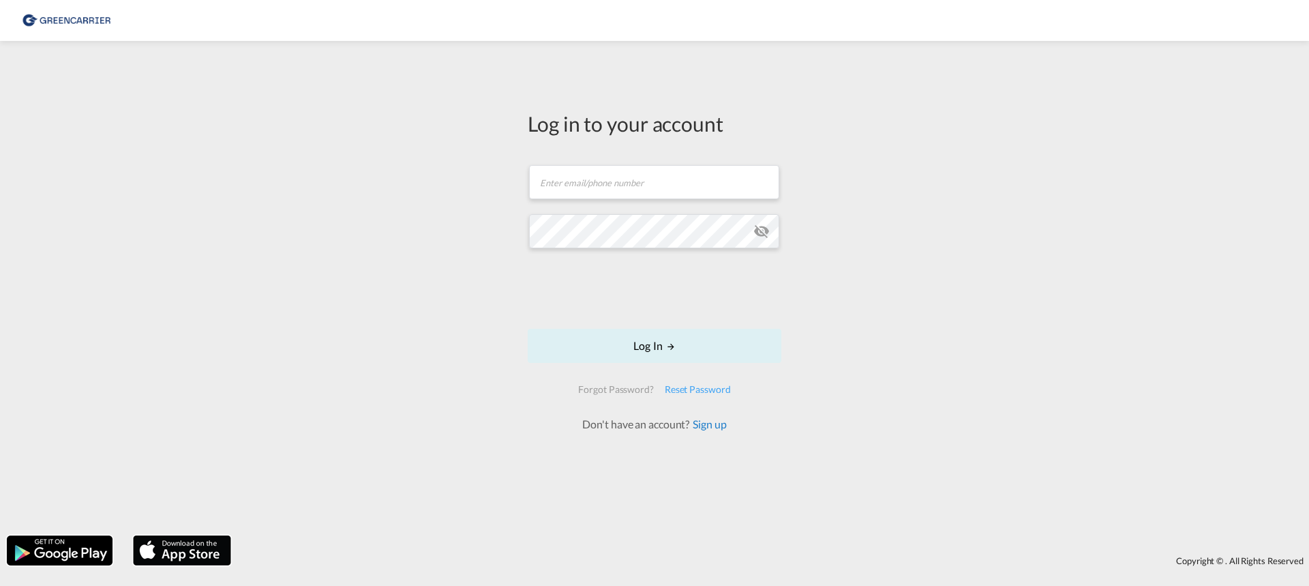
click at [706, 423] on link "Sign up" at bounding box center [707, 423] width 37 height 13
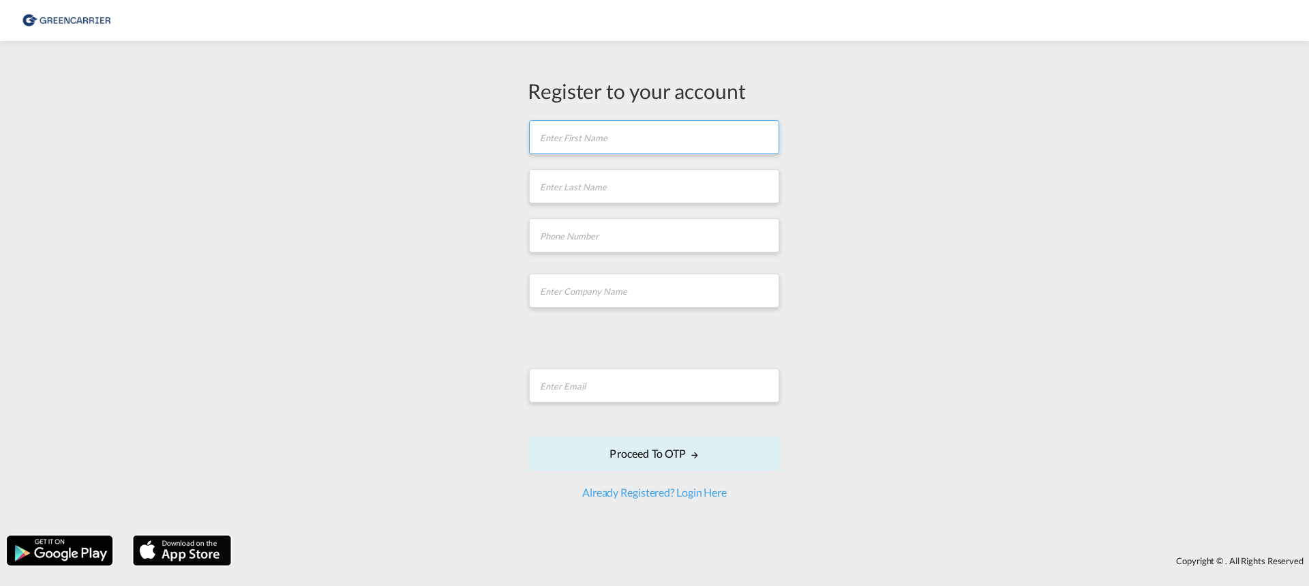
click at [588, 149] on input "text" at bounding box center [654, 137] width 250 height 34
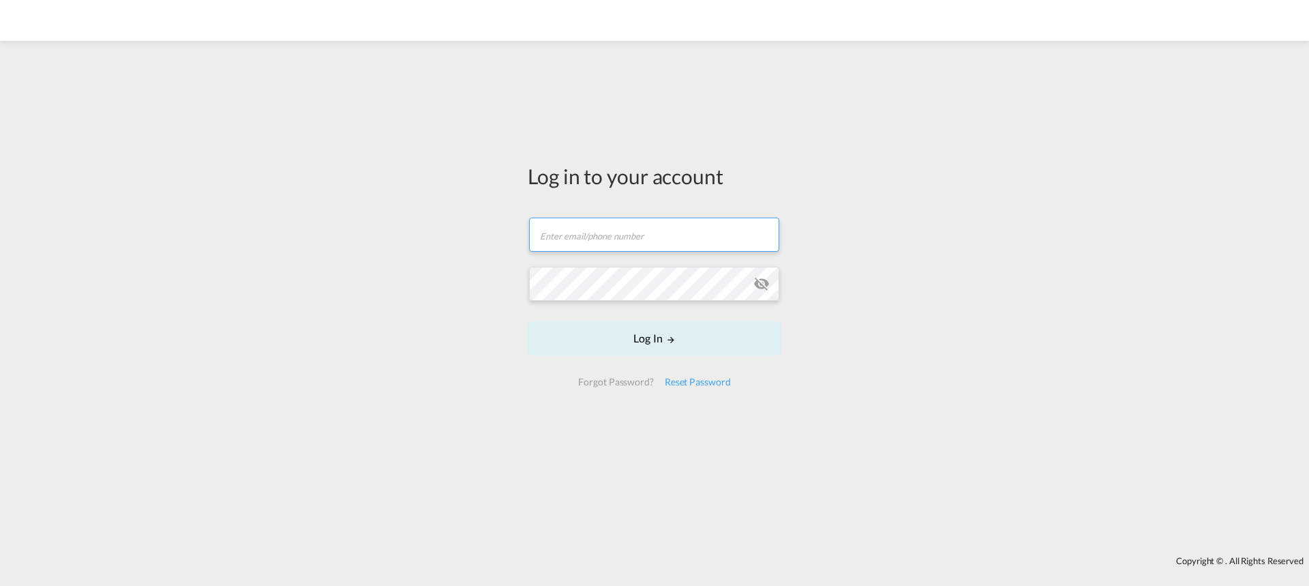
click at [702, 243] on input "text" at bounding box center [654, 234] width 250 height 34
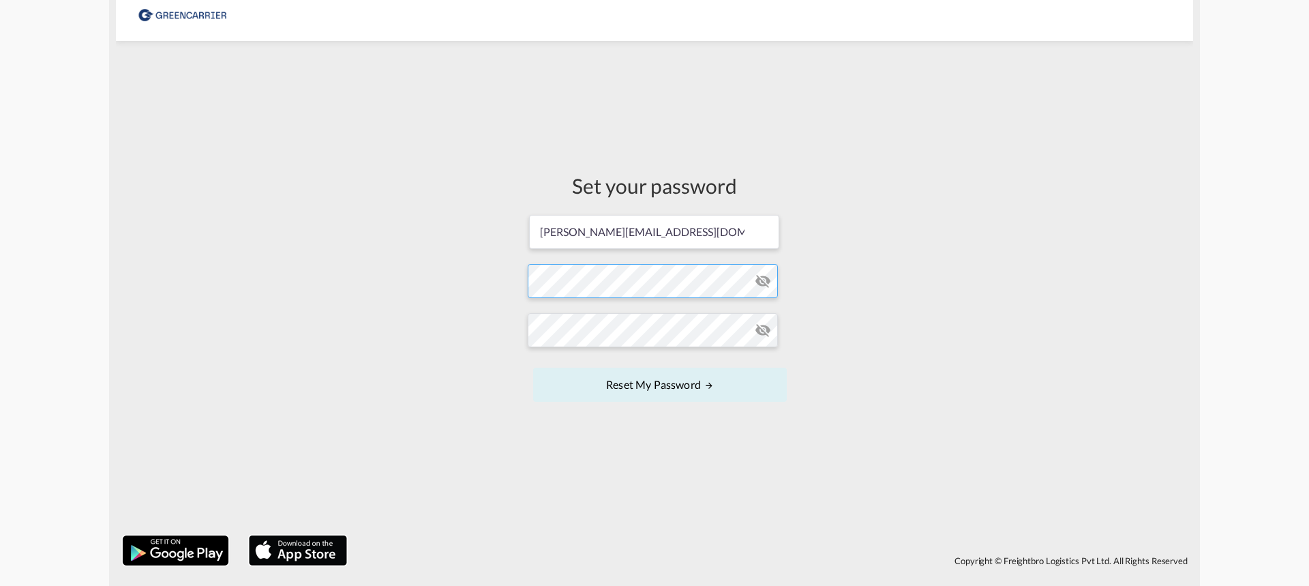
click at [593, 286] on form "[PERSON_NAME][EMAIL_ADDRESS][DOMAIN_NAME] Password must contain the following: …" at bounding box center [655, 309] width 254 height 192
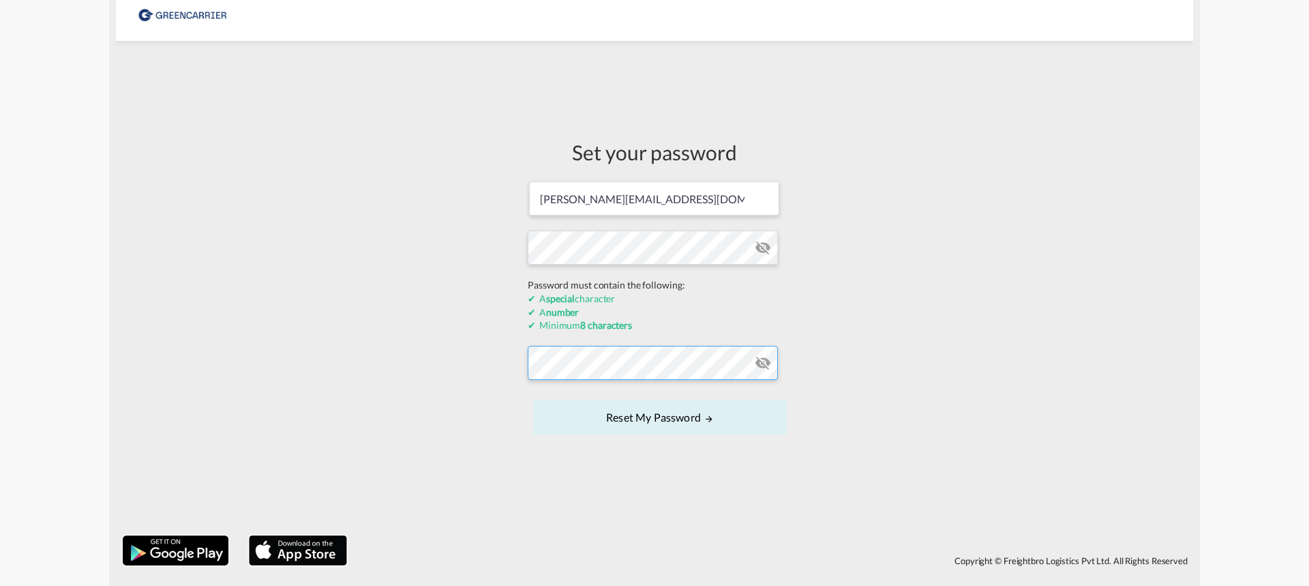
click at [708, 353] on form "[PERSON_NAME][EMAIL_ADDRESS][DOMAIN_NAME] Password must contain the following: …" at bounding box center [655, 309] width 254 height 258
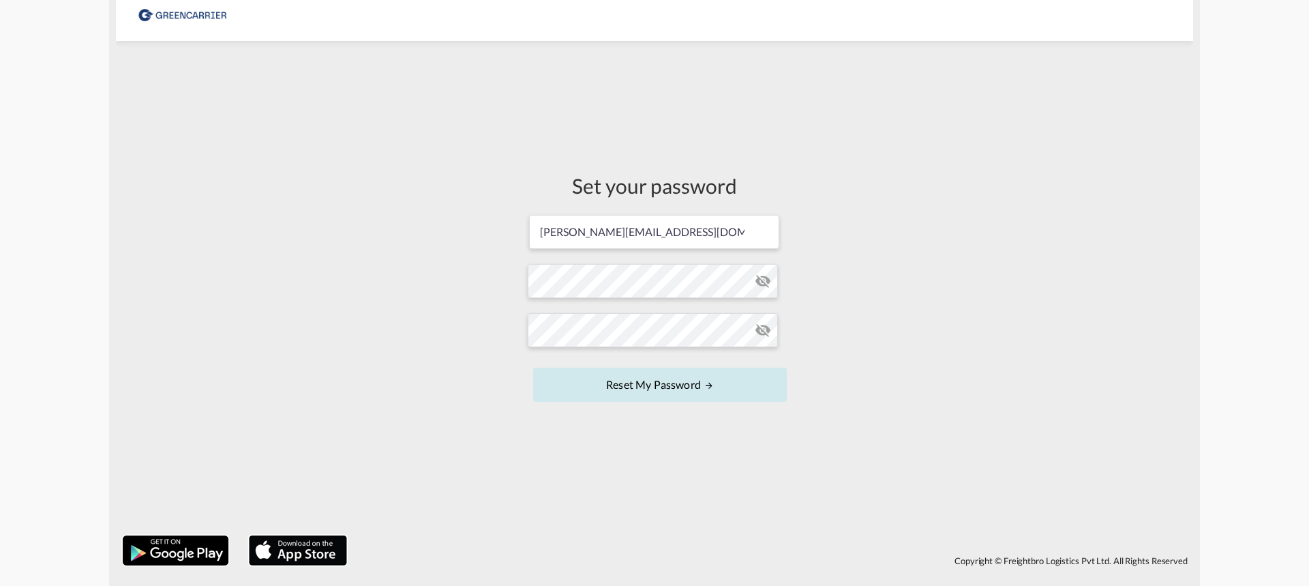
click at [684, 383] on button "Reset my password" at bounding box center [660, 384] width 254 height 34
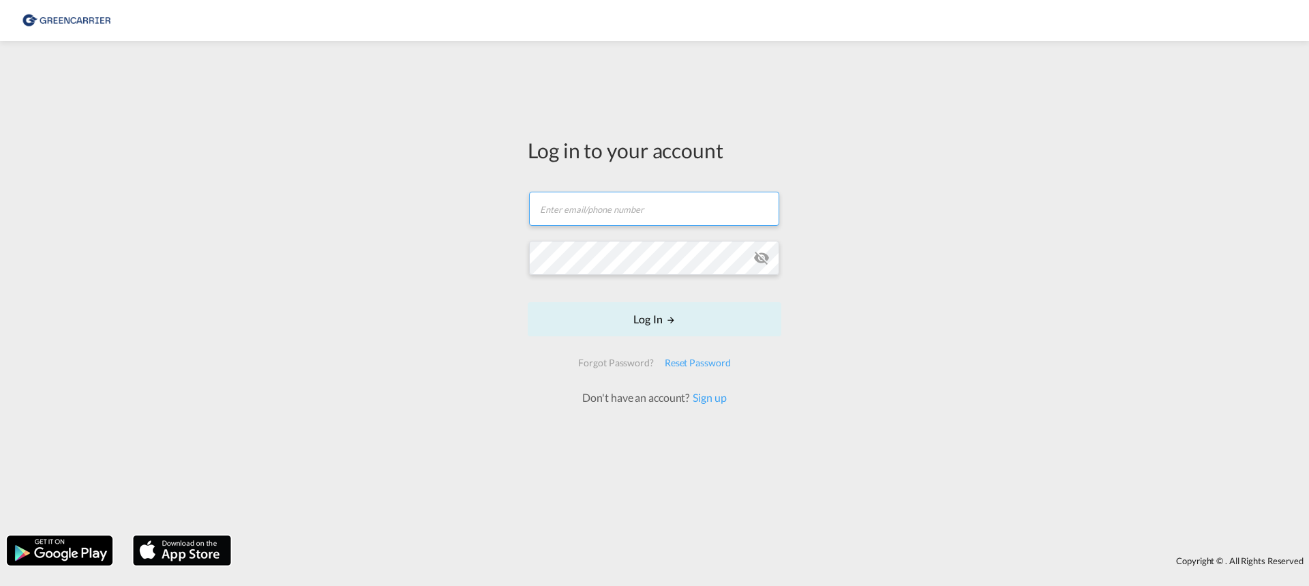
type input "[PERSON_NAME][EMAIL_ADDRESS][DOMAIN_NAME]"
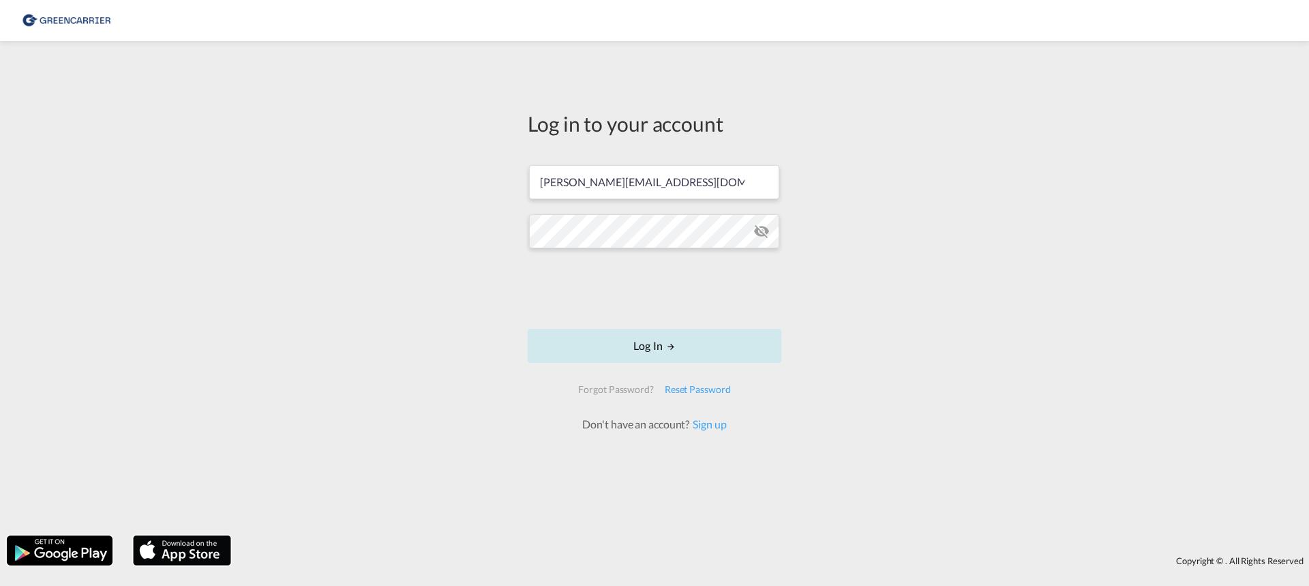
click at [684, 337] on button "Log In" at bounding box center [655, 346] width 254 height 34
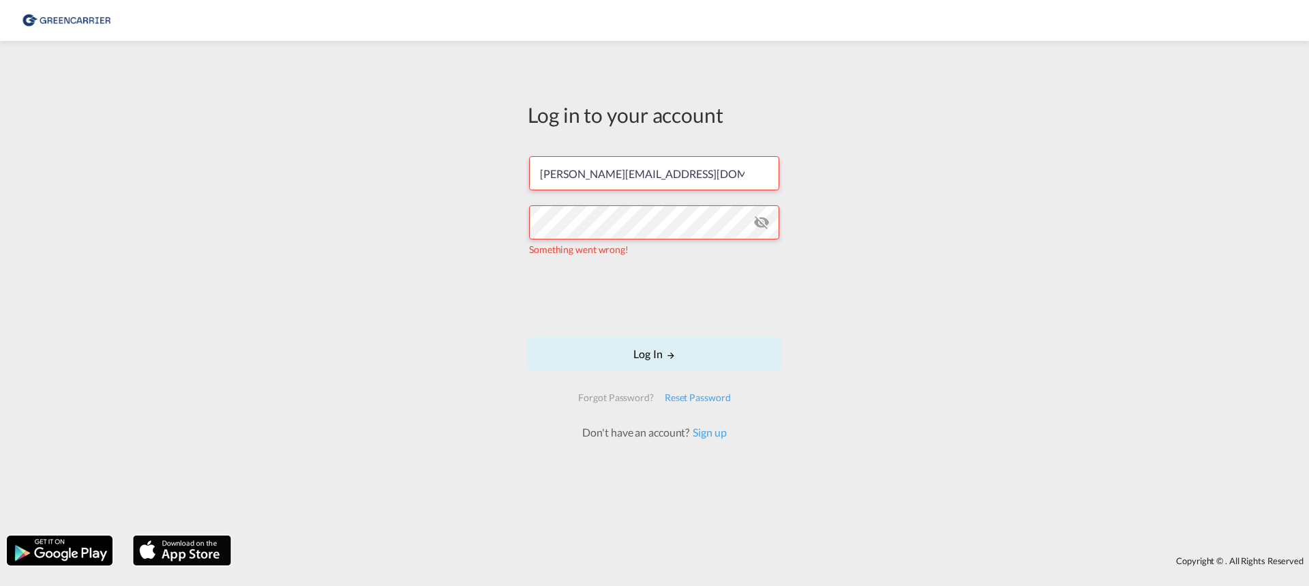
click at [761, 224] on md-icon "icon-eye-off" at bounding box center [761, 222] width 16 height 16
click at [643, 369] on button "Log In" at bounding box center [655, 354] width 254 height 34
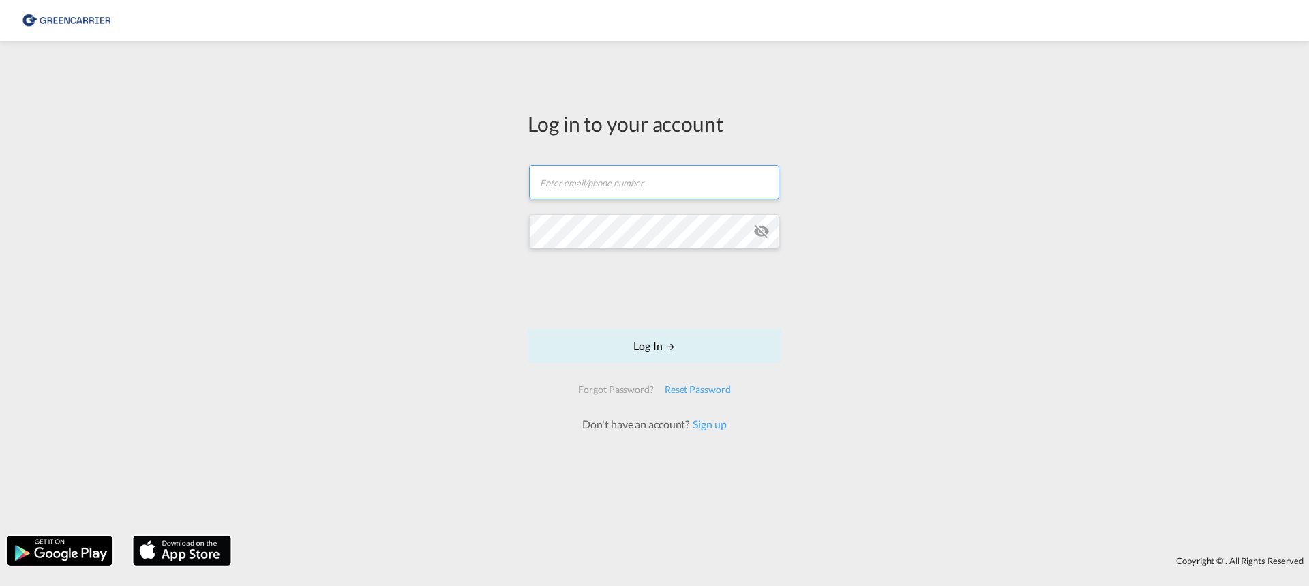
type input "[PERSON_NAME][EMAIL_ADDRESS][DOMAIN_NAME]"
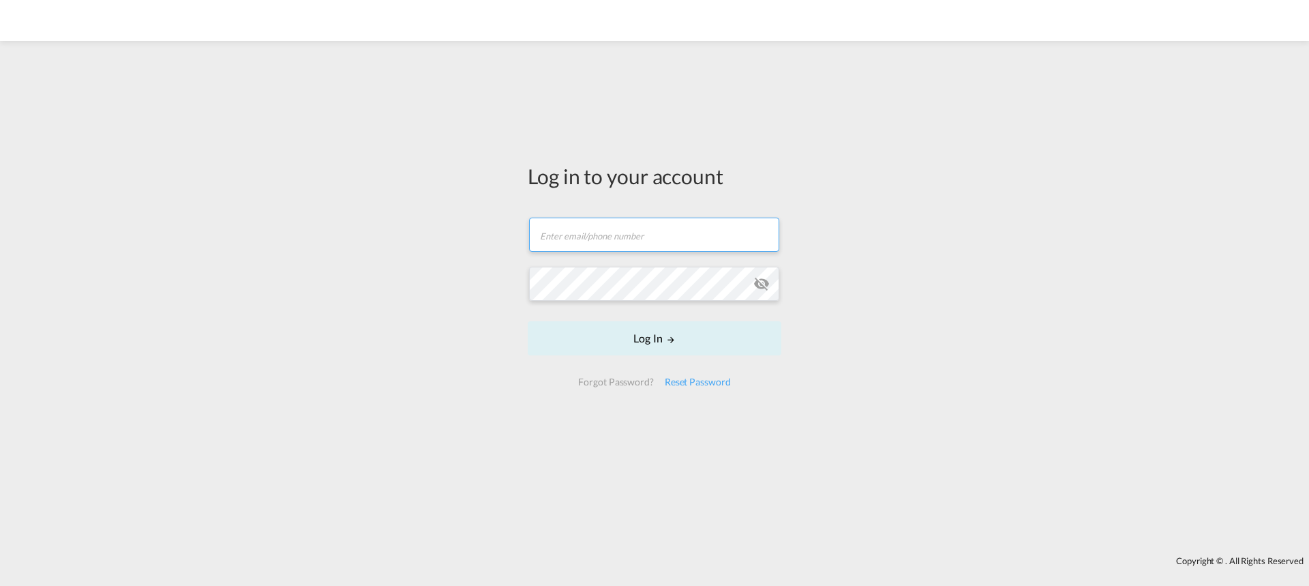
type input "[PERSON_NAME][EMAIL_ADDRESS][DOMAIN_NAME]"
click at [657, 349] on form "[PERSON_NAME][EMAIL_ADDRESS][DOMAIN_NAME] Email field is required Password fiel…" at bounding box center [655, 302] width 254 height 196
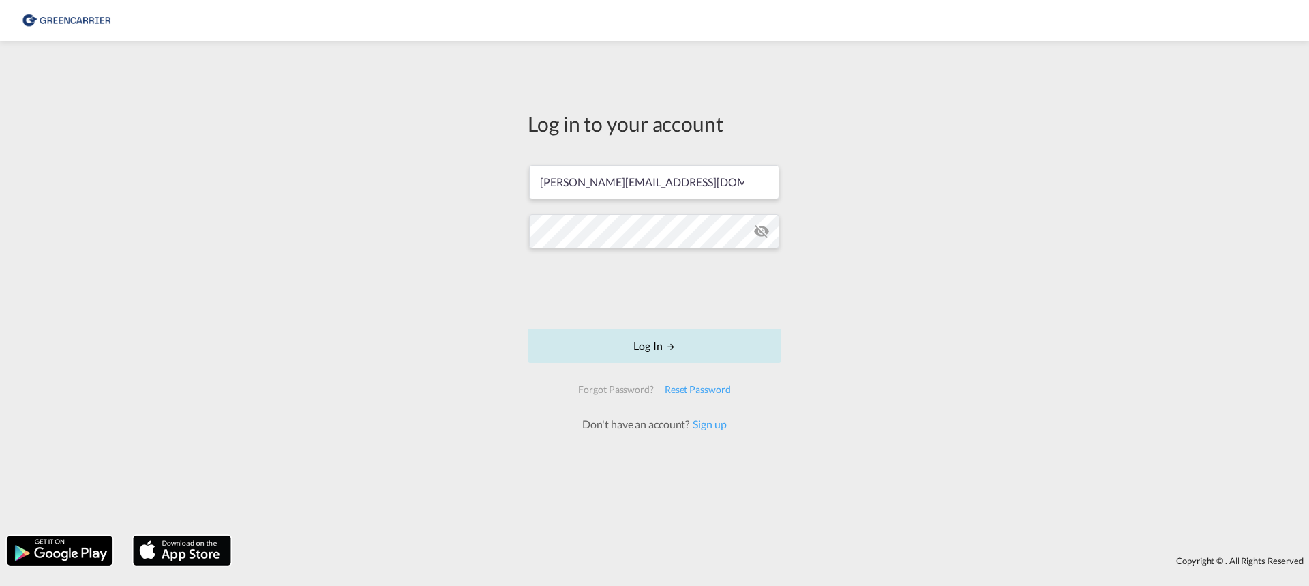
click at [657, 344] on button "Log In" at bounding box center [655, 346] width 254 height 34
type input "[PERSON_NAME][EMAIL_ADDRESS][DOMAIN_NAME]"
click at [738, 337] on button "Log In" at bounding box center [655, 346] width 254 height 34
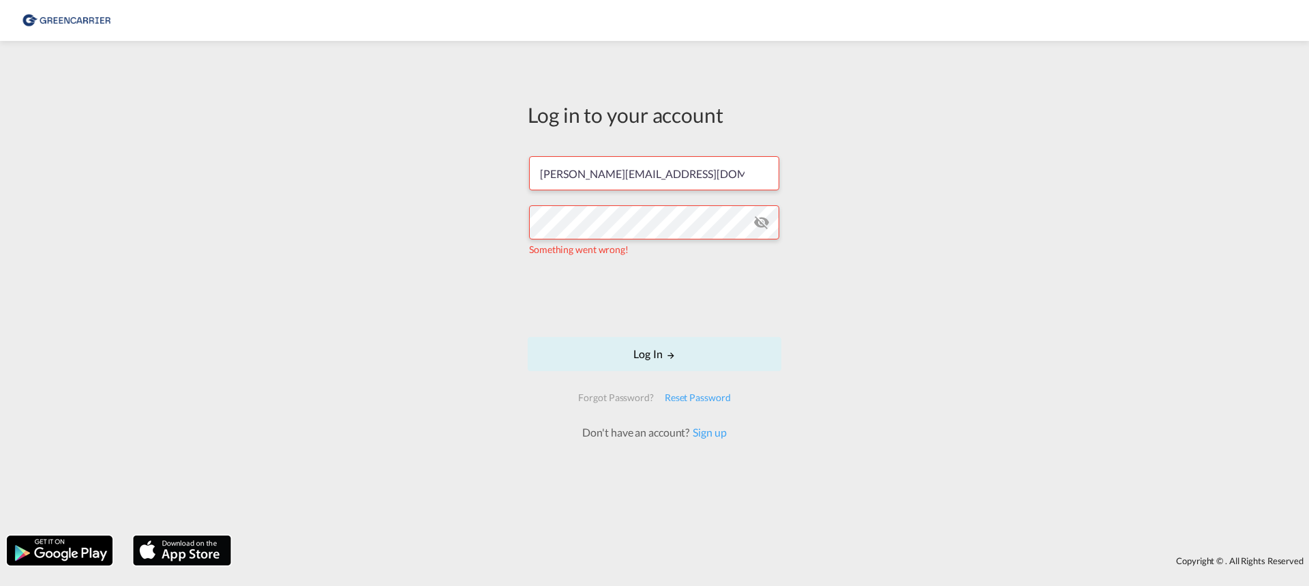
click at [763, 225] on md-icon "icon-eye-off" at bounding box center [761, 222] width 16 height 16
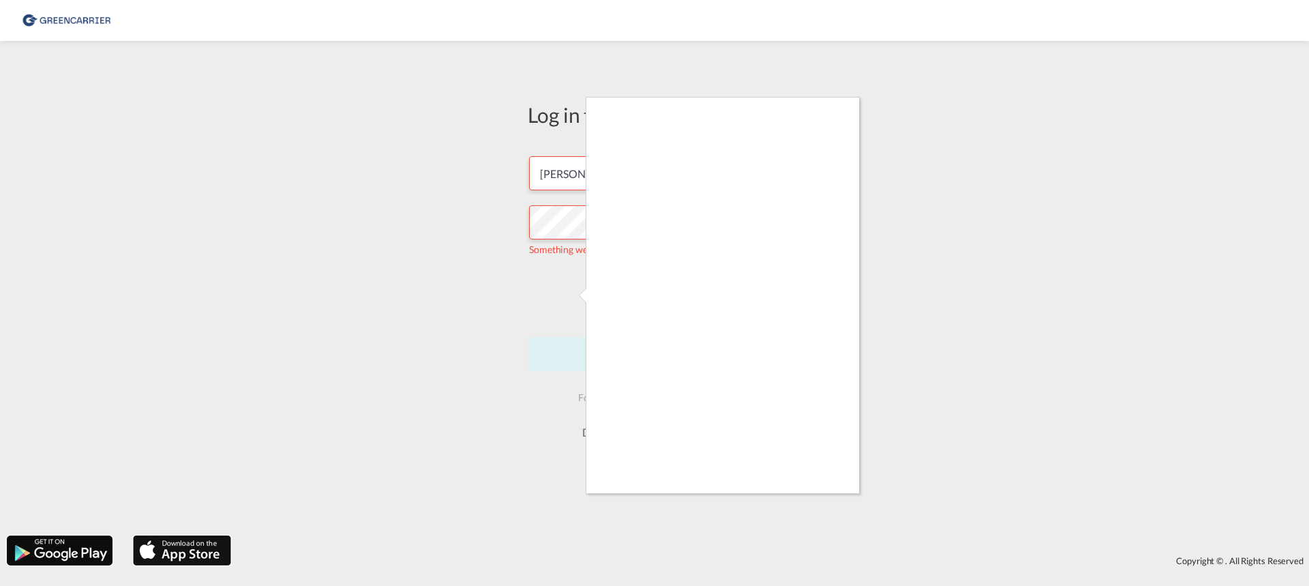
click at [926, 258] on div at bounding box center [654, 293] width 1309 height 586
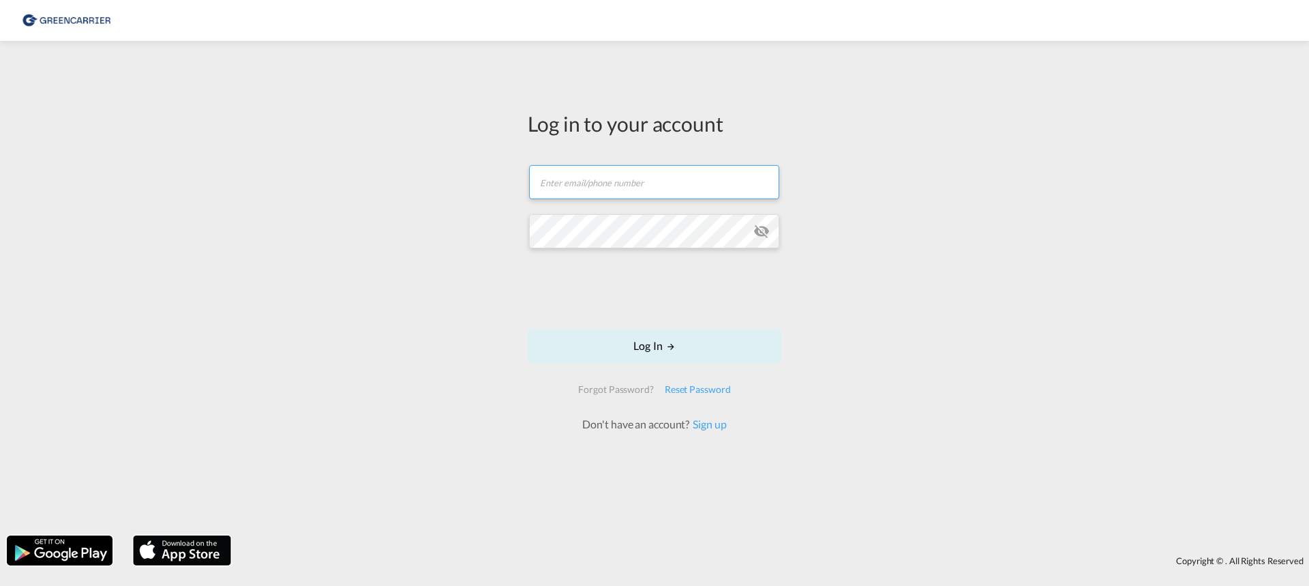
type input "[PERSON_NAME][EMAIL_ADDRESS][DOMAIN_NAME]"
click at [763, 237] on md-icon "icon-eye-off" at bounding box center [761, 231] width 16 height 16
click at [686, 350] on button "Log In" at bounding box center [655, 346] width 254 height 34
click at [760, 236] on md-icon "icon-eye-off" at bounding box center [761, 231] width 16 height 16
click at [671, 351] on md-icon "LOGIN" at bounding box center [671, 347] width 10 height 10
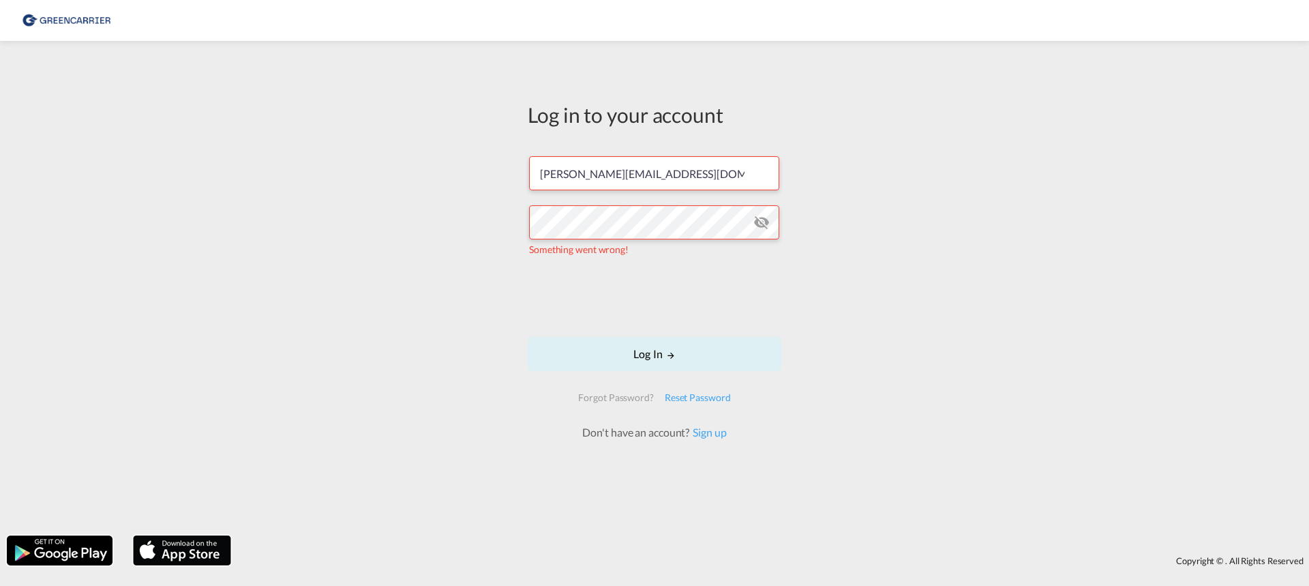
click at [766, 223] on md-icon "icon-eye-off" at bounding box center [761, 222] width 16 height 16
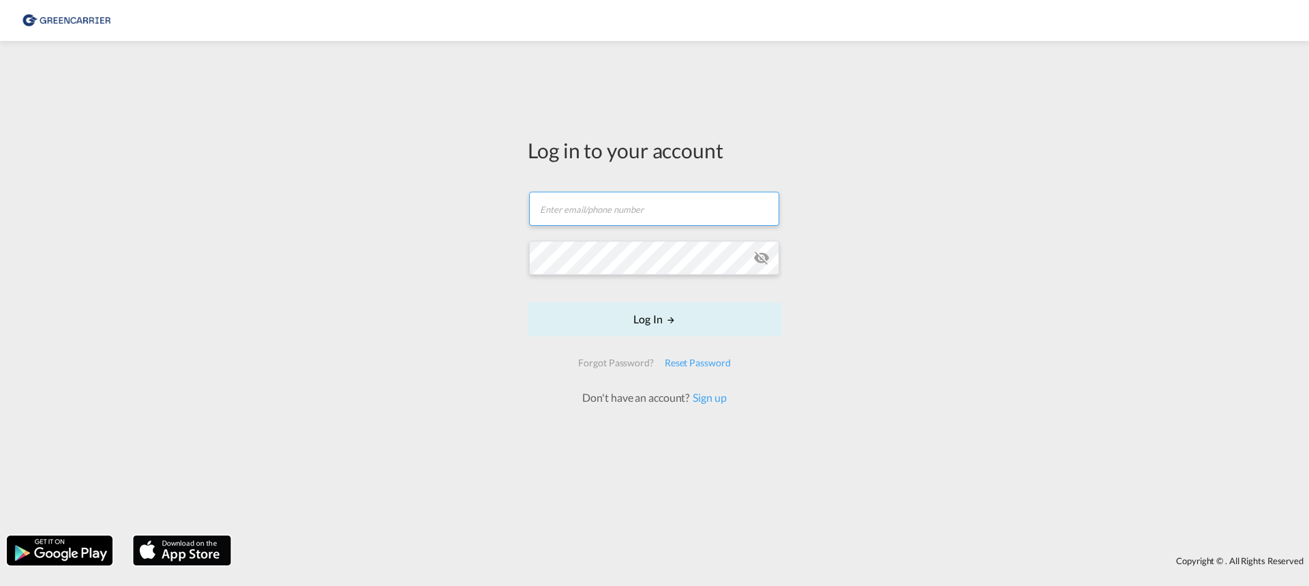
type input "[PERSON_NAME][EMAIL_ADDRESS][DOMAIN_NAME]"
click at [590, 224] on input "[PERSON_NAME][EMAIL_ADDRESS][DOMAIN_NAME]" at bounding box center [654, 209] width 250 height 34
click at [506, 369] on div "Log in to your account [PERSON_NAME][EMAIL_ADDRESS][DOMAIN_NAME] Log In Forgot …" at bounding box center [654, 288] width 1309 height 481
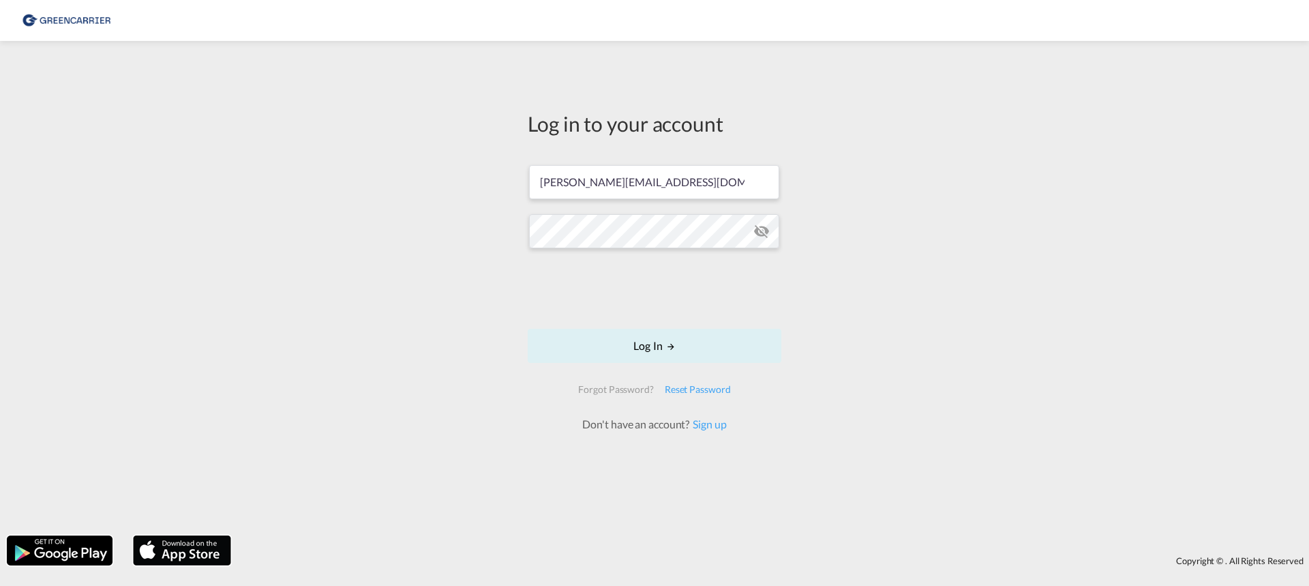
click at [767, 226] on md-icon "icon-eye-off" at bounding box center [761, 231] width 16 height 16
click at [644, 384] on div "Forgot Password?" at bounding box center [616, 389] width 86 height 25
click at [646, 359] on button "Log In" at bounding box center [655, 346] width 254 height 34
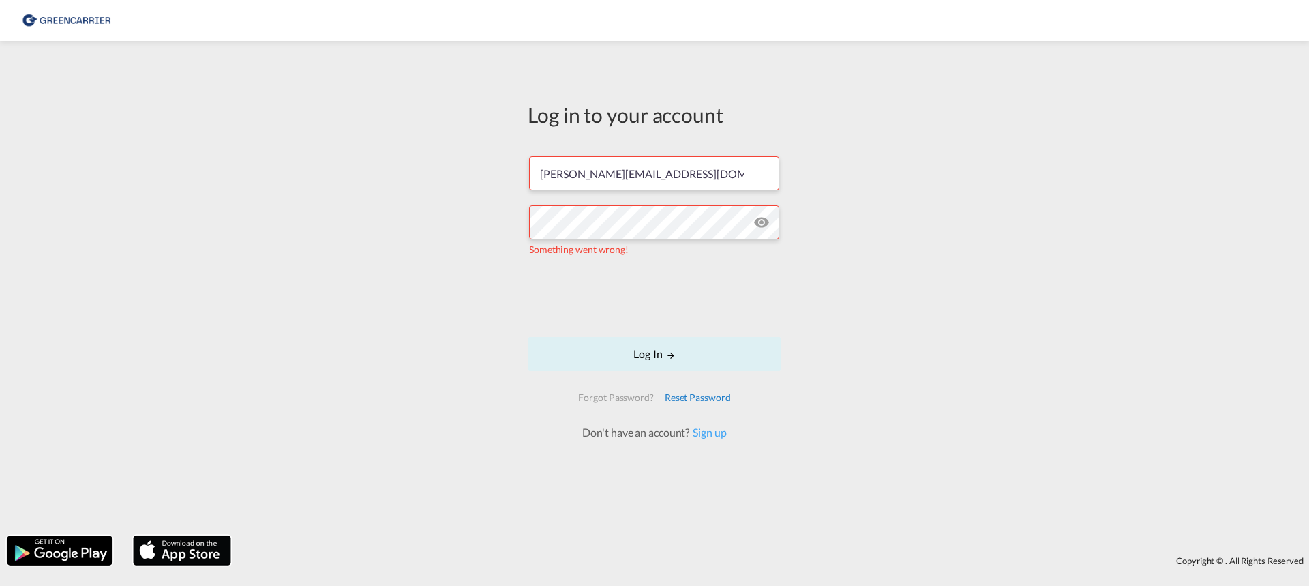
click at [703, 400] on div "Reset Password" at bounding box center [697, 397] width 77 height 25
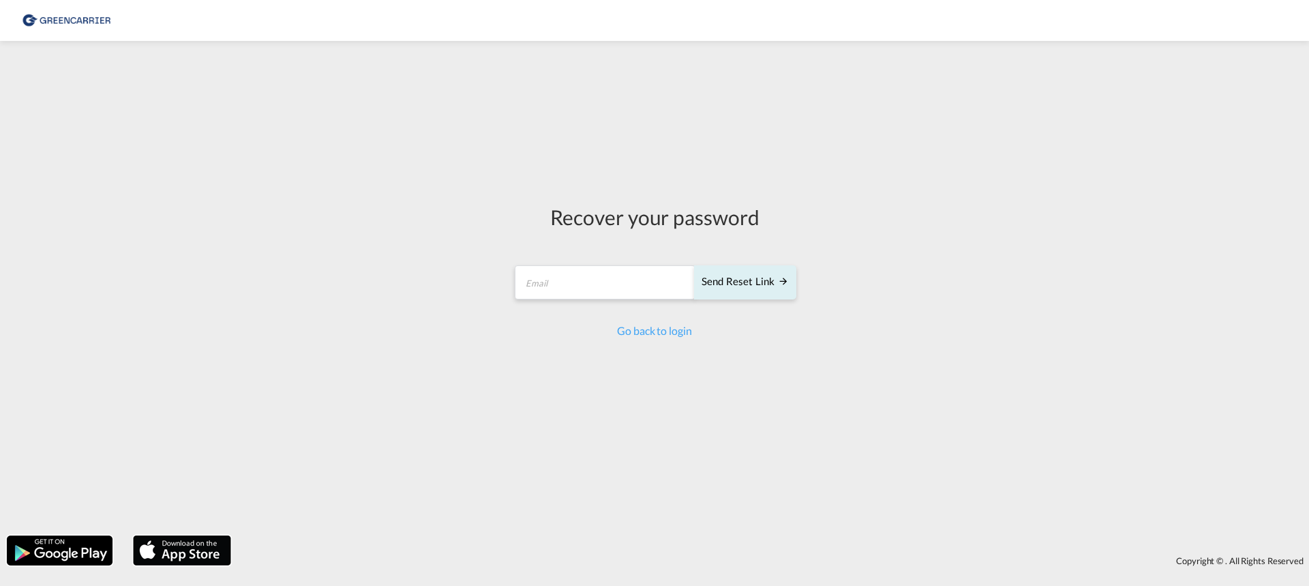
click at [651, 305] on form "Send reset link Email field is required Send reset link" at bounding box center [655, 284] width 284 height 65
click at [638, 288] on input "email" at bounding box center [605, 282] width 181 height 34
type input "[PERSON_NAME][EMAIL_ADDRESS][DOMAIN_NAME]"
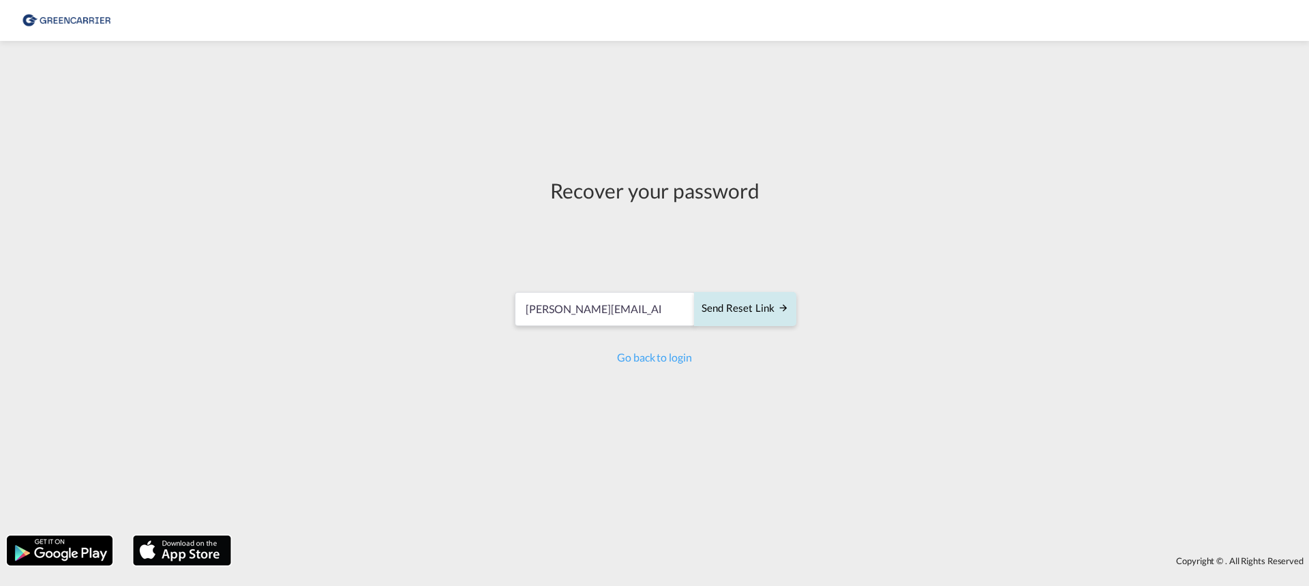
click at [774, 310] on div "Send reset link" at bounding box center [744, 309] width 87 height 16
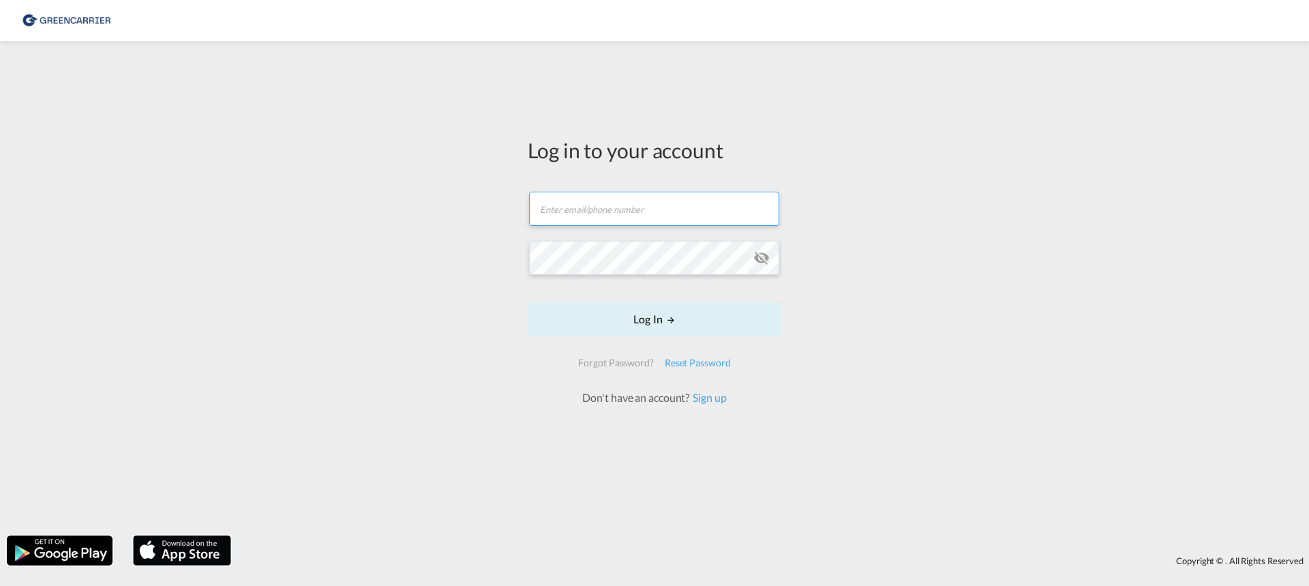
type input "[PERSON_NAME][EMAIL_ADDRESS][DOMAIN_NAME]"
click at [569, 232] on form "[PERSON_NAME][EMAIL_ADDRESS][DOMAIN_NAME] Email field is required Password fiel…" at bounding box center [655, 292] width 254 height 228
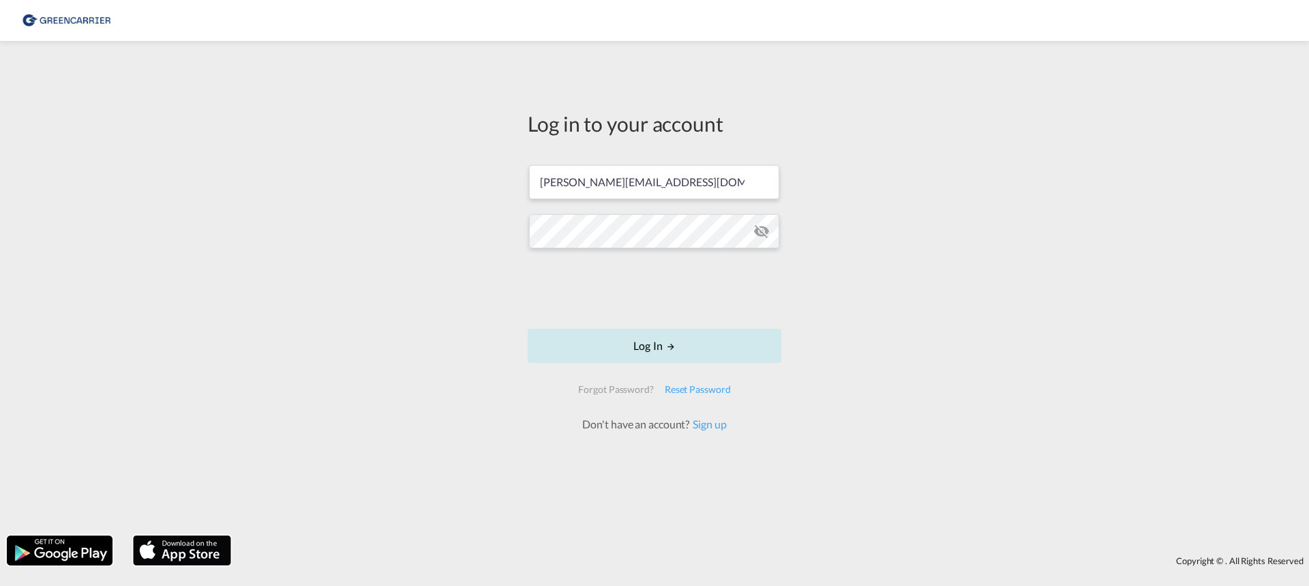
click at [748, 347] on button "Log In" at bounding box center [655, 346] width 254 height 34
